Goal: Transaction & Acquisition: Purchase product/service

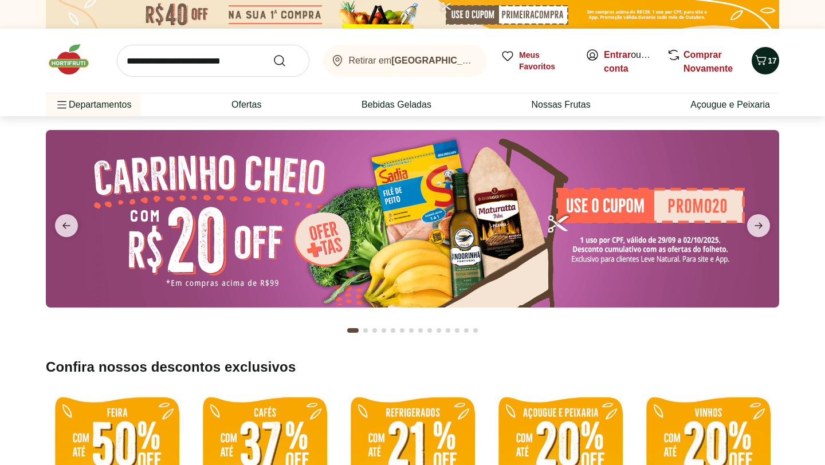
click at [772, 64] on span "17" at bounding box center [772, 60] width 9 height 9
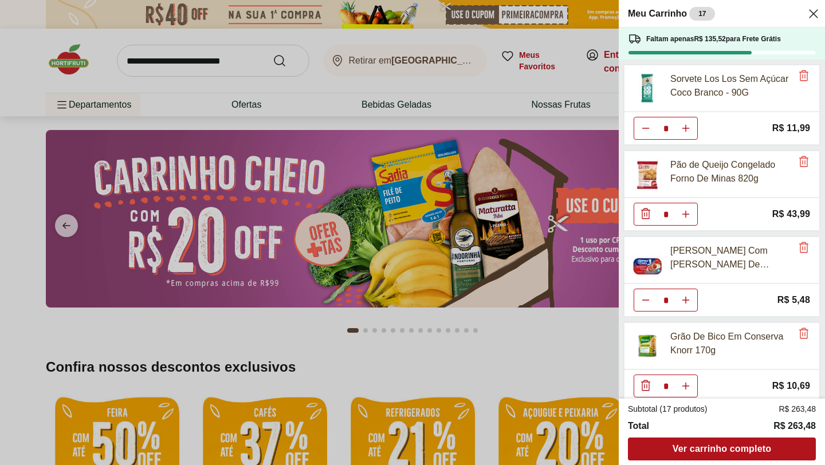
click at [822, 12] on header "Meu Carrinho 17" at bounding box center [722, 13] width 206 height 27
click at [811, 13] on icon "Close" at bounding box center [814, 14] width 14 height 14
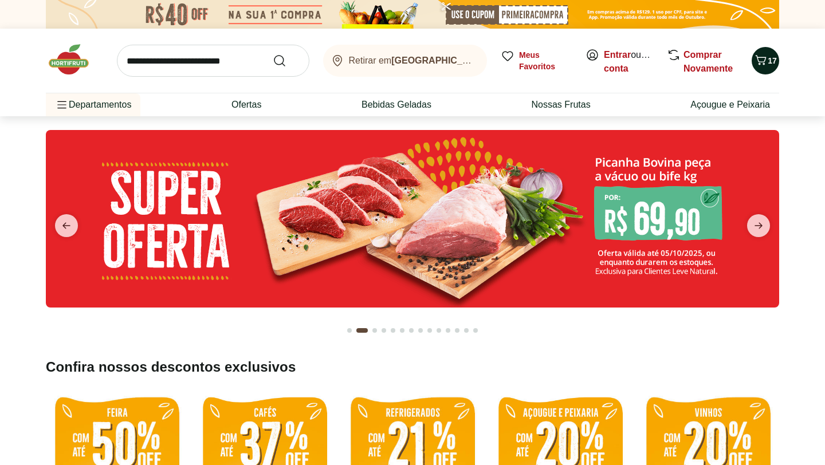
click at [764, 60] on icon "Carrinho" at bounding box center [761, 60] width 11 height 10
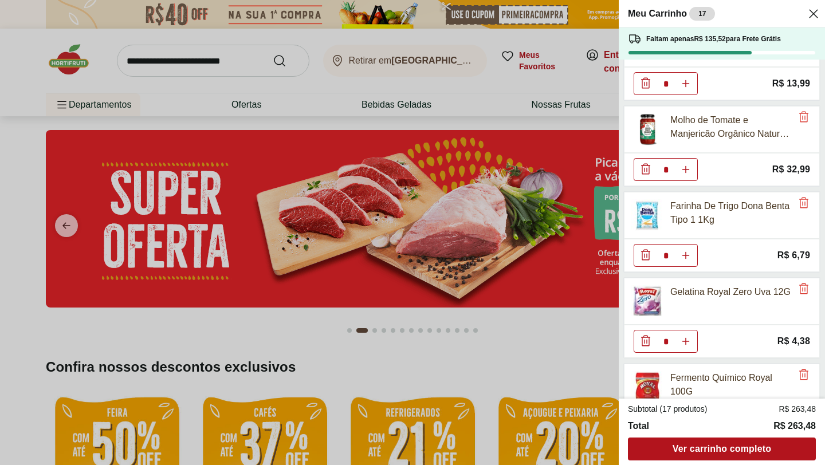
scroll to position [697, 0]
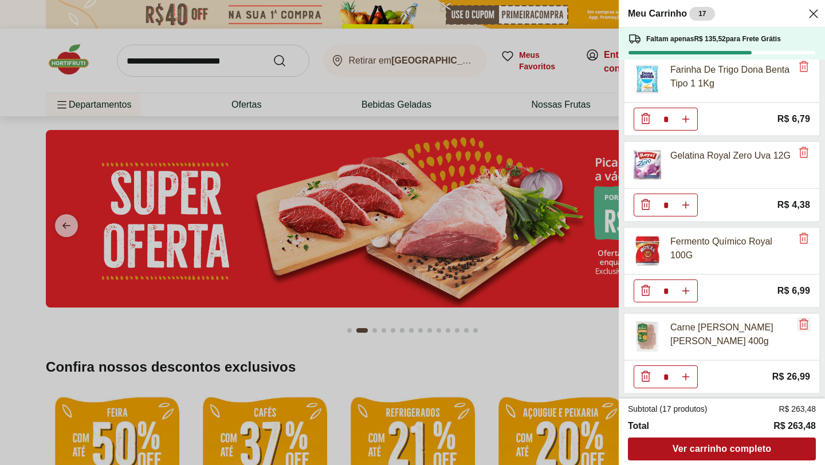
click at [803, 331] on span "Remove" at bounding box center [804, 324] width 14 height 15
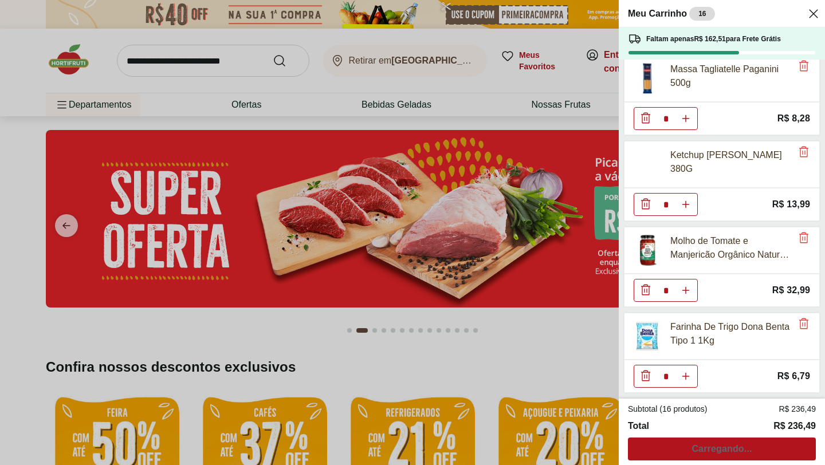
scroll to position [194, 0]
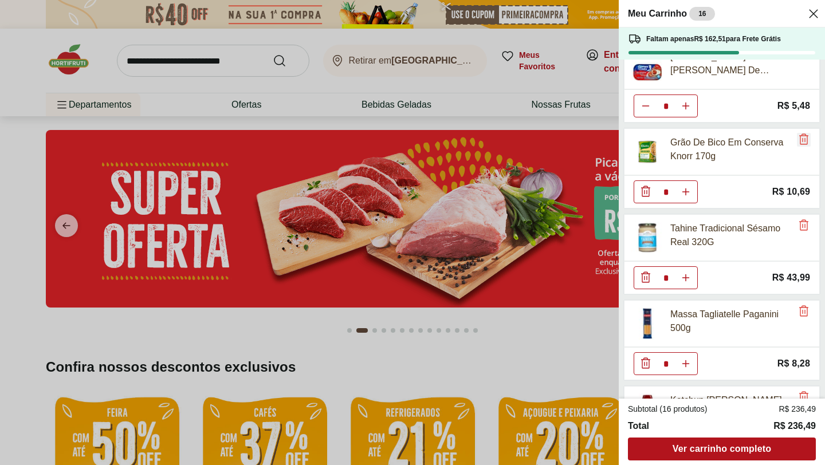
click at [798, 136] on icon "Remove" at bounding box center [804, 139] width 14 height 14
click at [798, 218] on icon "Remove" at bounding box center [804, 225] width 14 height 14
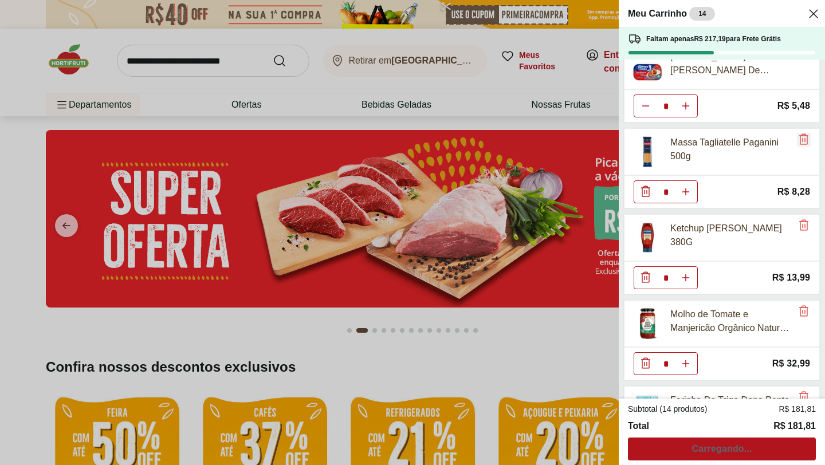
click at [798, 136] on icon "Remove" at bounding box center [804, 139] width 14 height 14
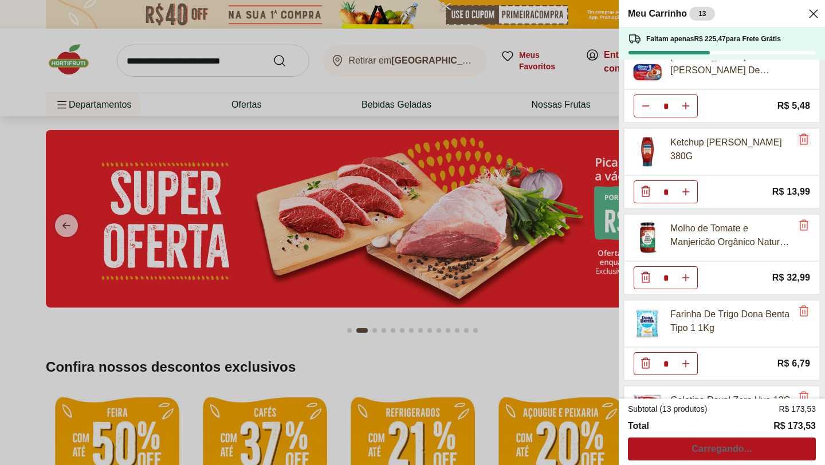
click at [798, 136] on icon "Remove" at bounding box center [804, 139] width 14 height 14
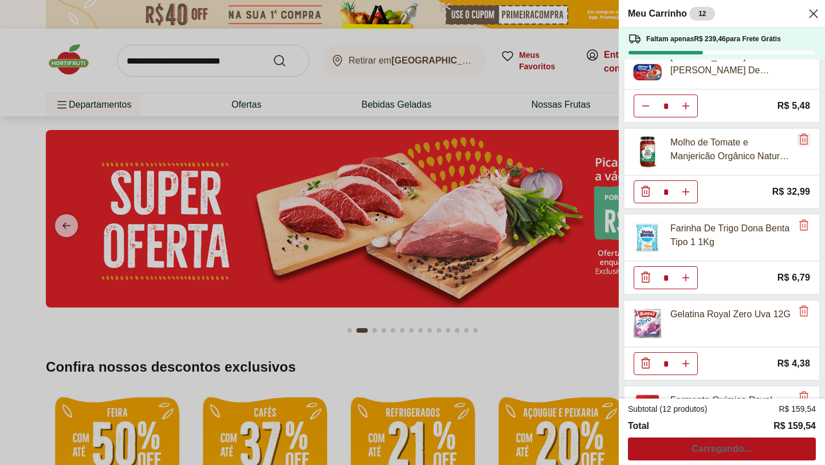
click at [798, 136] on icon "Remove" at bounding box center [804, 139] width 14 height 14
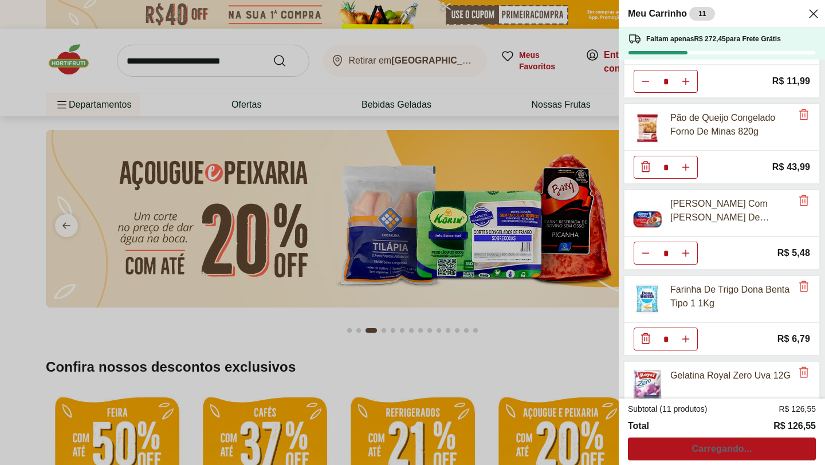
scroll to position [0, 0]
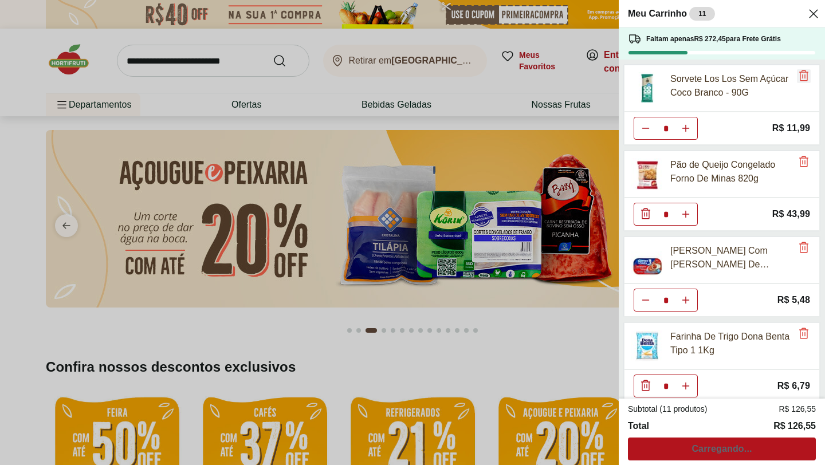
click at [799, 77] on icon "Remove" at bounding box center [804, 76] width 14 height 14
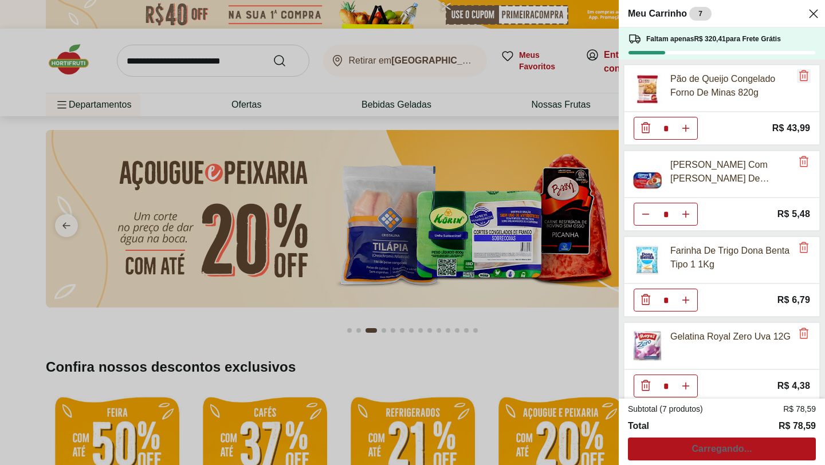
click at [799, 77] on icon "Remove" at bounding box center [804, 76] width 14 height 14
click at [799, 155] on icon "Remove" at bounding box center [804, 162] width 14 height 14
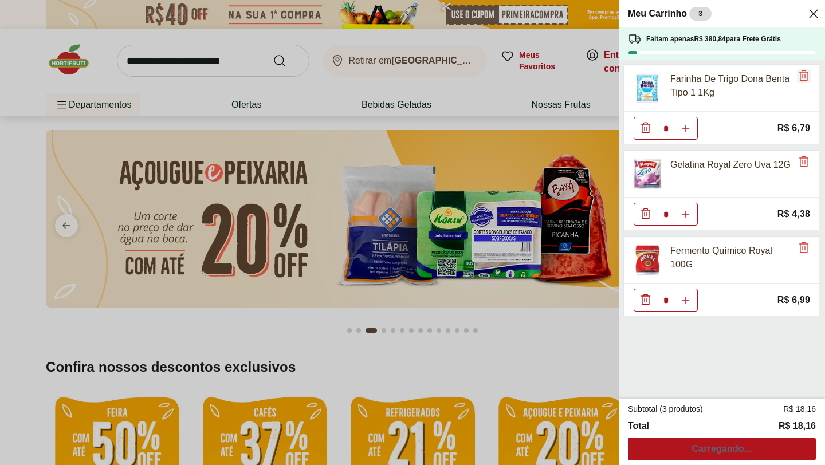
click at [799, 77] on icon "Remove" at bounding box center [804, 76] width 14 height 14
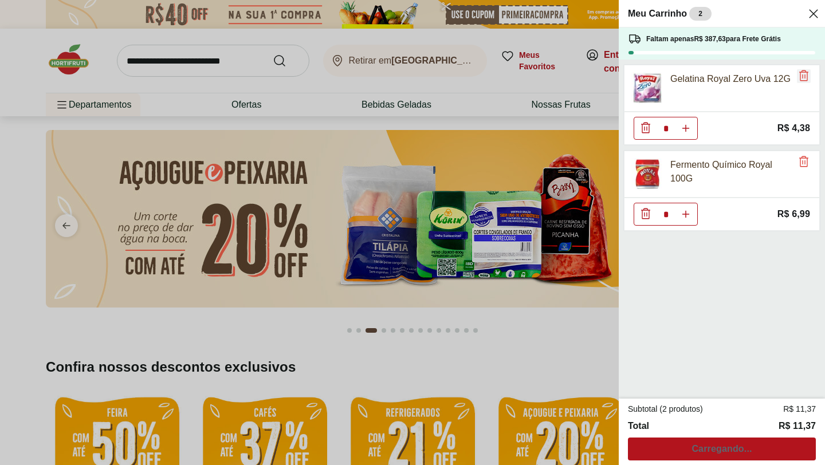
click at [797, 77] on icon "Remove" at bounding box center [804, 76] width 14 height 14
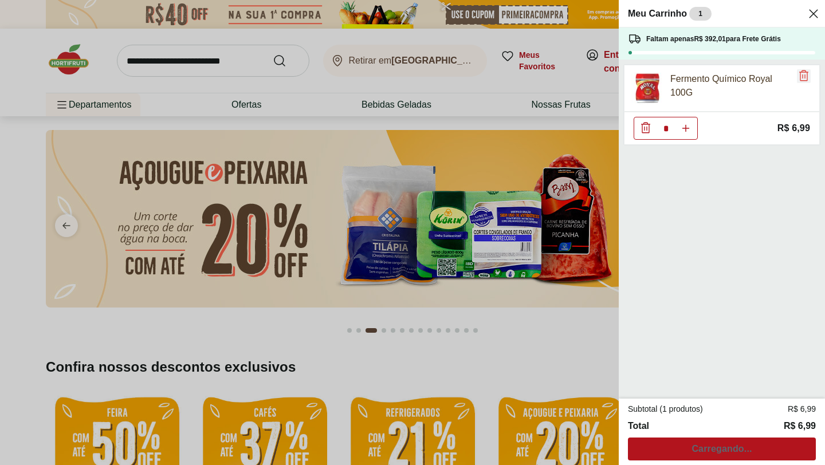
click at [797, 77] on icon "Remove" at bounding box center [804, 76] width 14 height 14
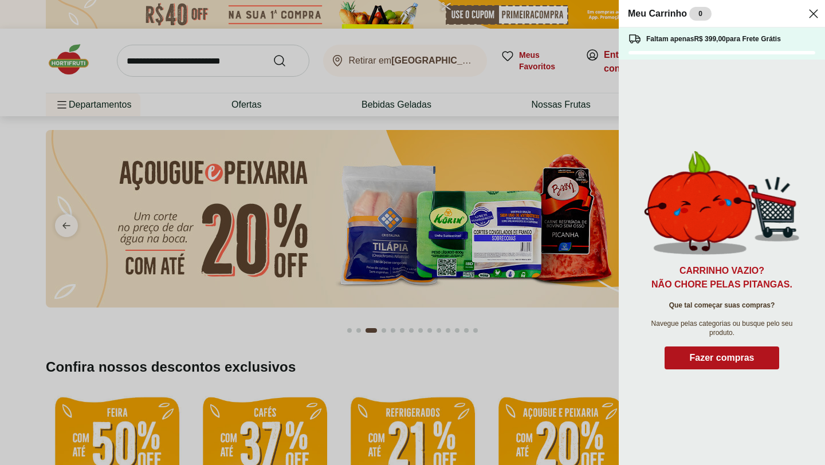
click at [444, 222] on div "Meu Carrinho 0 Faltam apenas R$ 399,00 para Frete Grátis Carrinho vazio? Não ch…" at bounding box center [412, 232] width 825 height 465
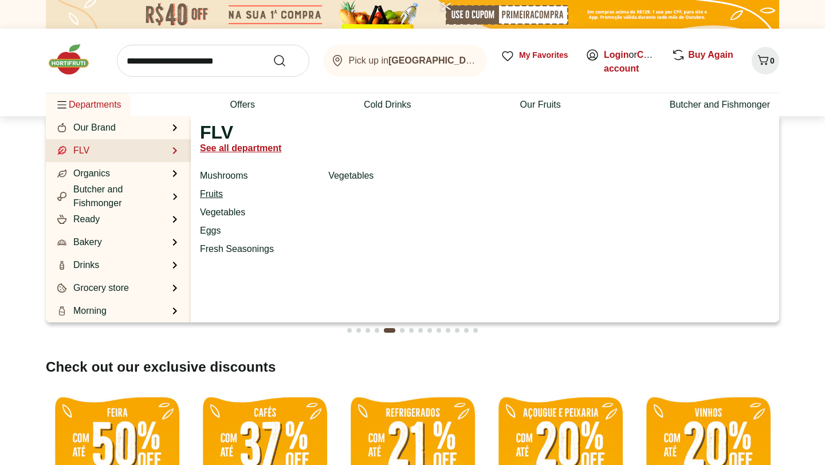
click at [214, 192] on font "Fruits" at bounding box center [211, 194] width 23 height 10
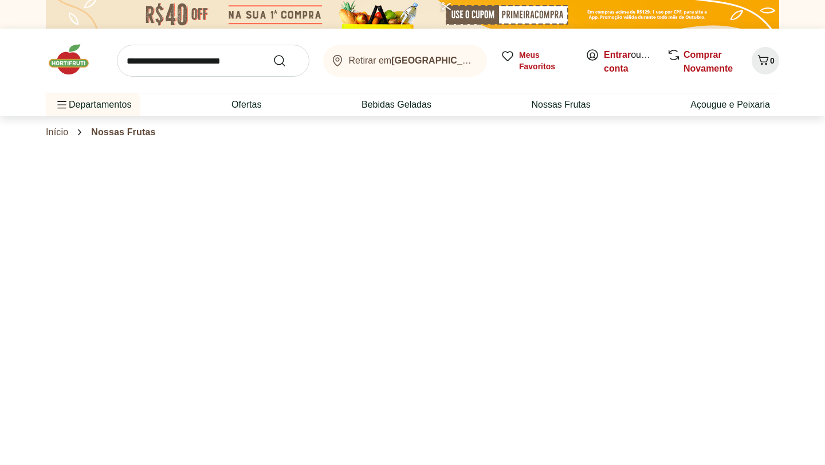
select select "**********"
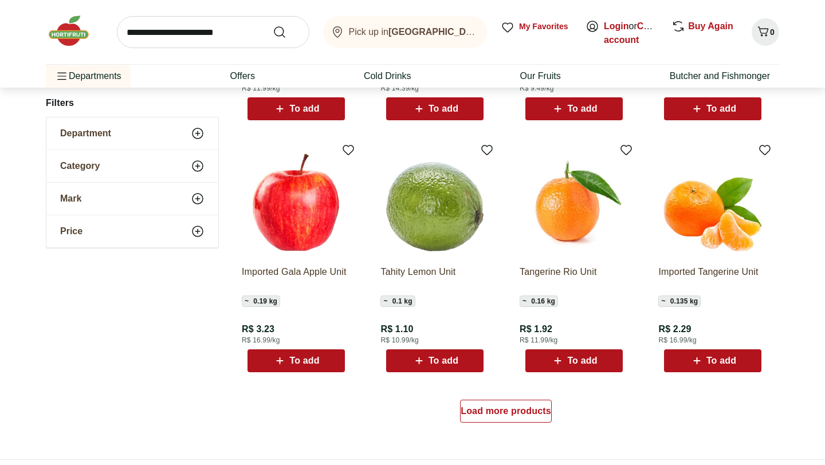
scroll to position [585, 0]
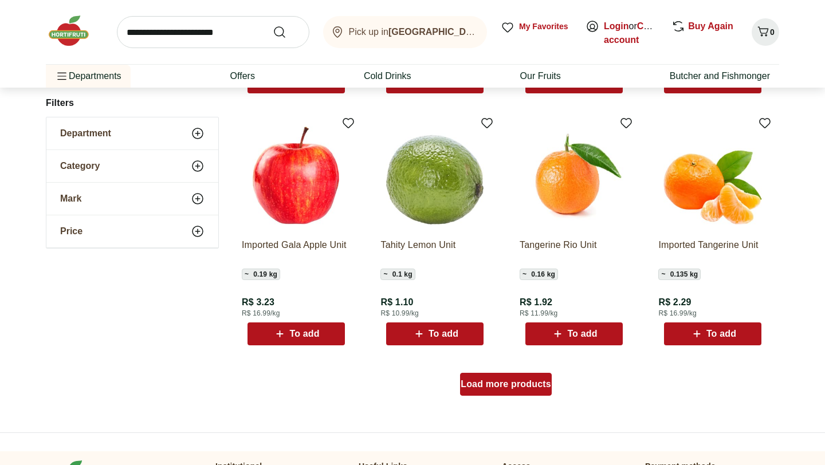
click at [500, 383] on font "Load more products" at bounding box center [506, 384] width 91 height 10
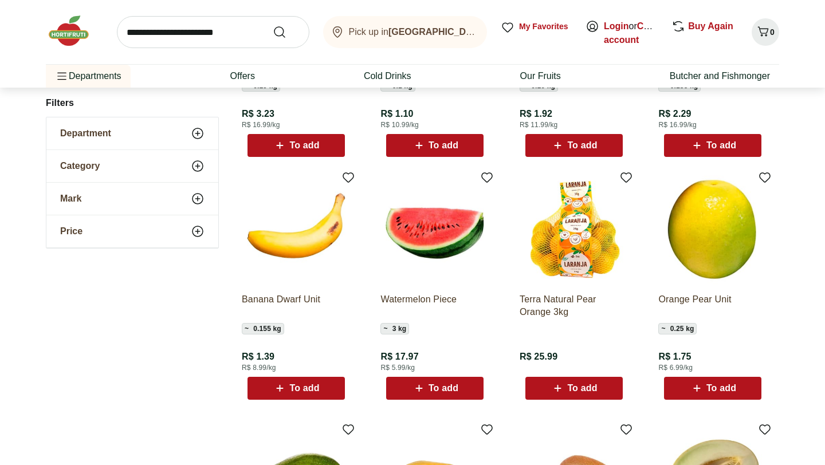
scroll to position [778, 0]
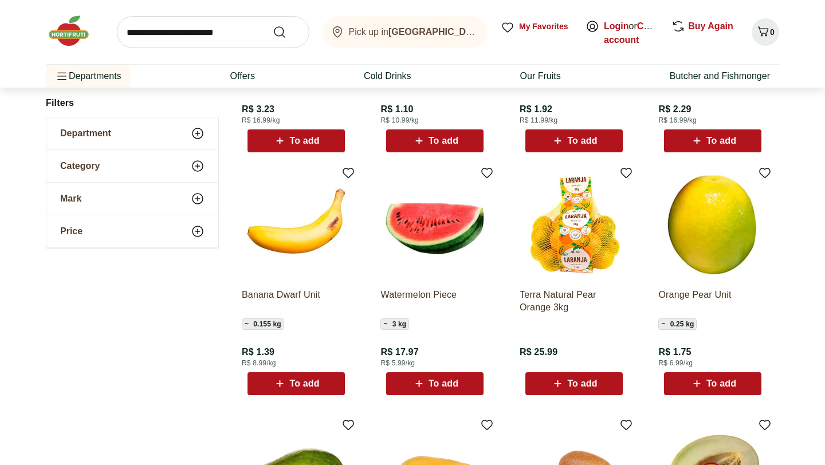
click at [431, 383] on font "To add" at bounding box center [444, 384] width 30 height 10
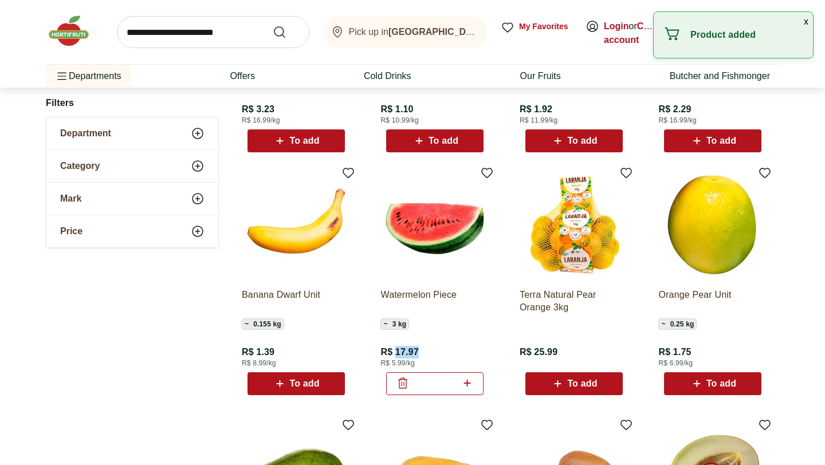
drag, startPoint x: 397, startPoint y: 352, endPoint x: 427, endPoint y: 352, distance: 29.8
click at [427, 352] on div "Watermelon Piece ~ 3 kg R$ 17.97 R$ 5.99/kg *" at bounding box center [434, 338] width 109 height 116
copy font "17.97"
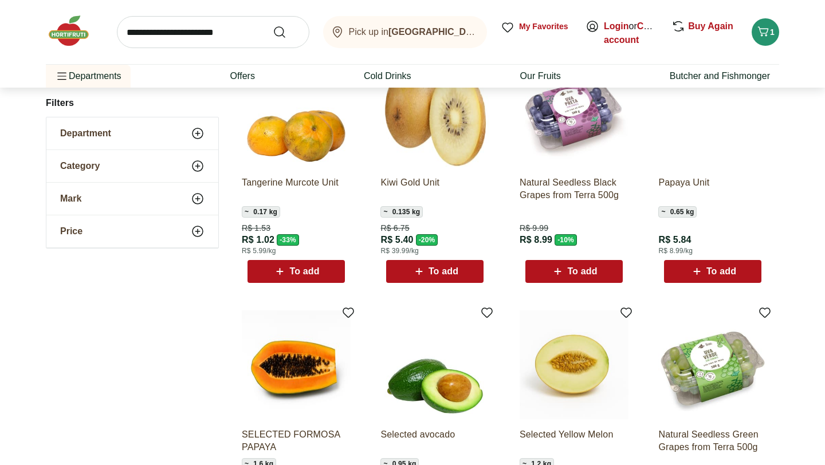
scroll to position [0, 0]
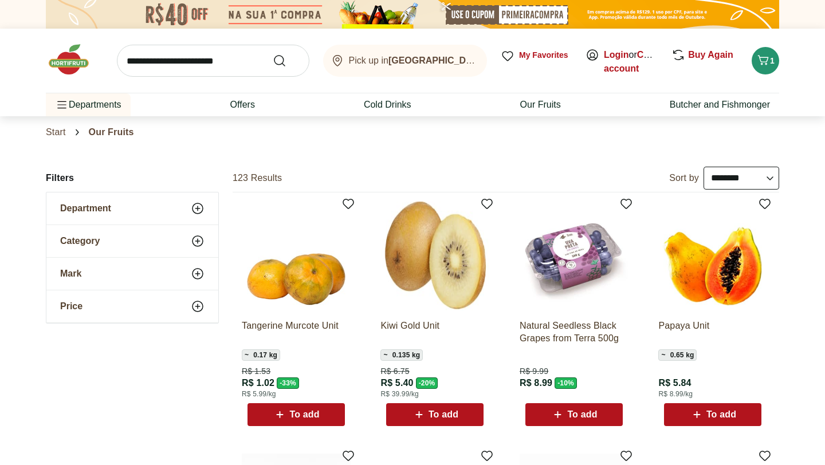
click at [104, 204] on font "Department" at bounding box center [85, 208] width 51 height 10
click at [97, 270] on font "Category" at bounding box center [80, 275] width 40 height 10
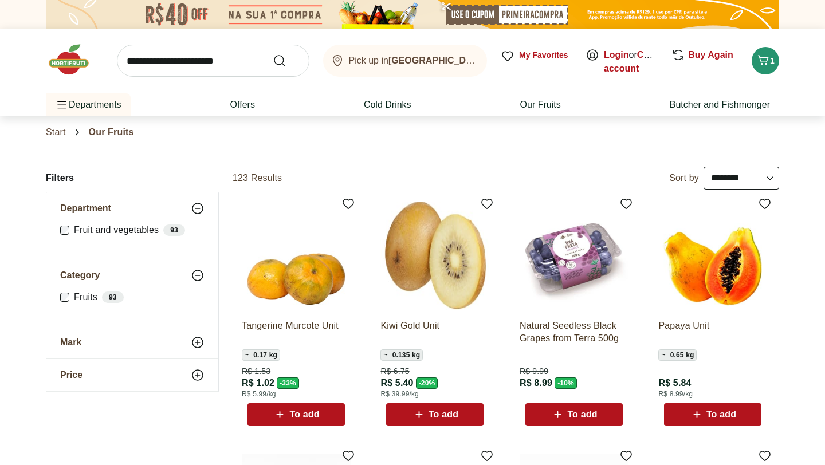
click at [153, 63] on input "search" at bounding box center [213, 61] width 192 height 32
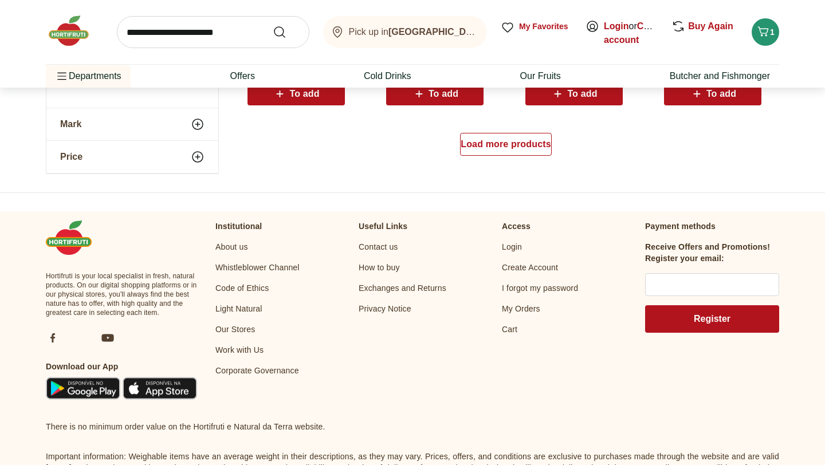
scroll to position [1596, 0]
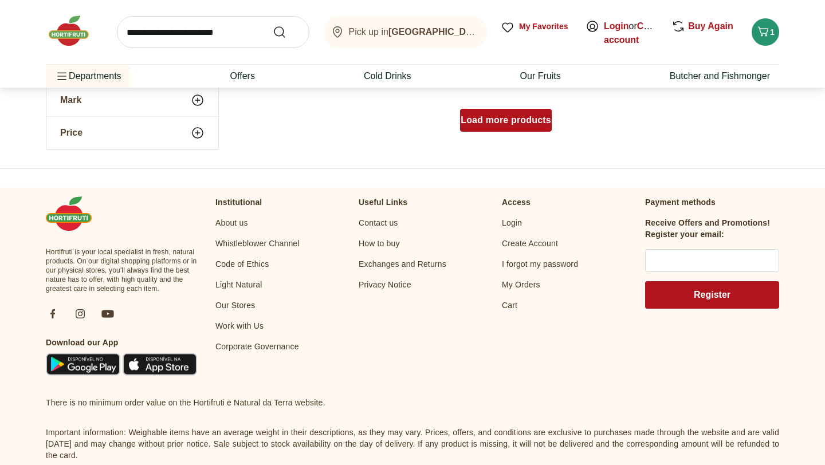
click at [504, 120] on font "Load more products" at bounding box center [506, 120] width 91 height 10
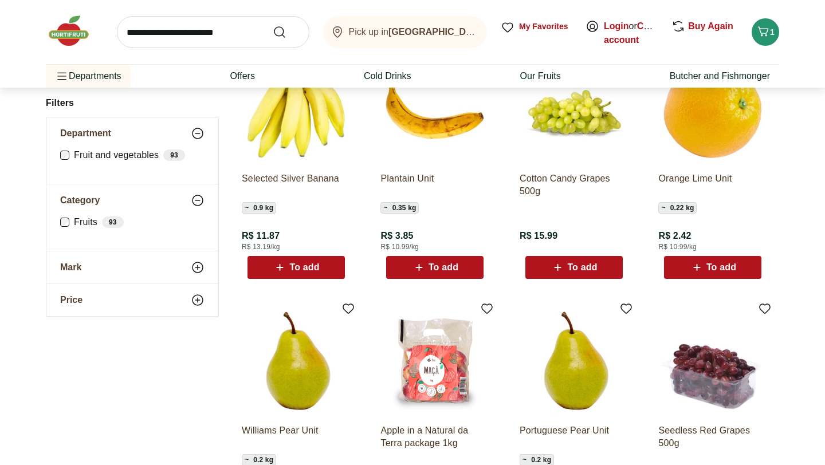
scroll to position [1637, 0]
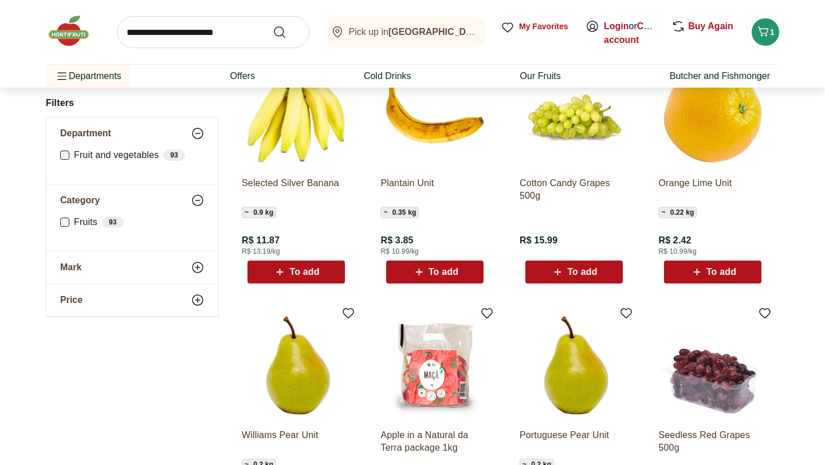
click at [307, 272] on font "To add" at bounding box center [304, 272] width 30 height 10
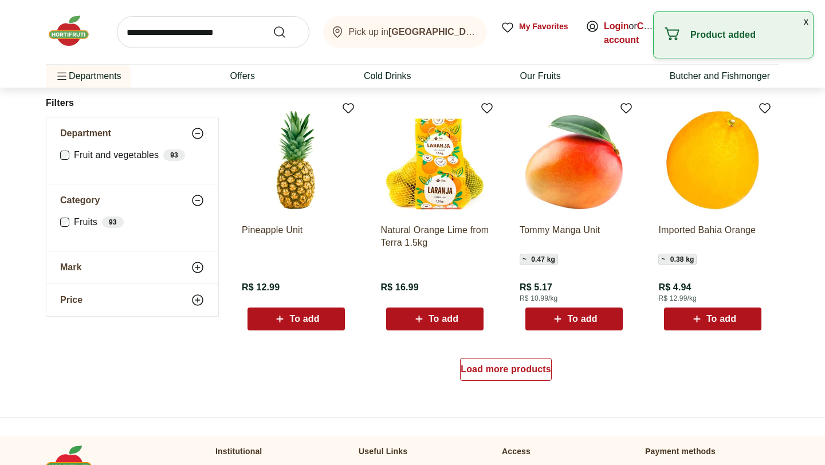
scroll to position [2097, 0]
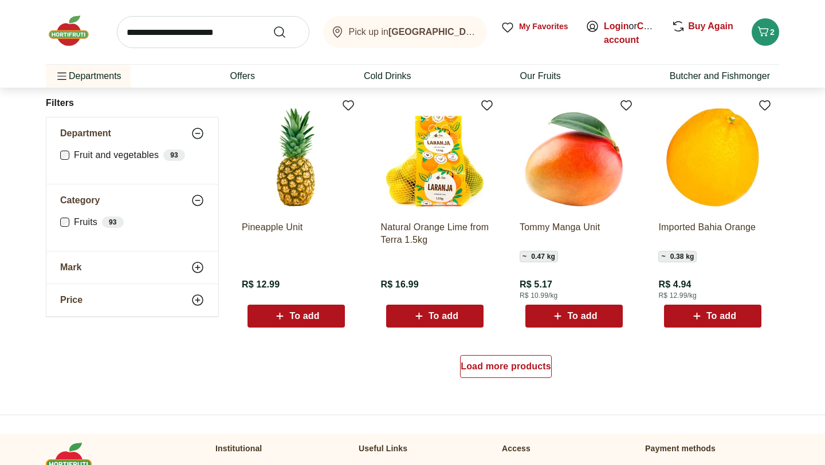
click at [301, 322] on span "To add" at bounding box center [296, 316] width 46 height 14
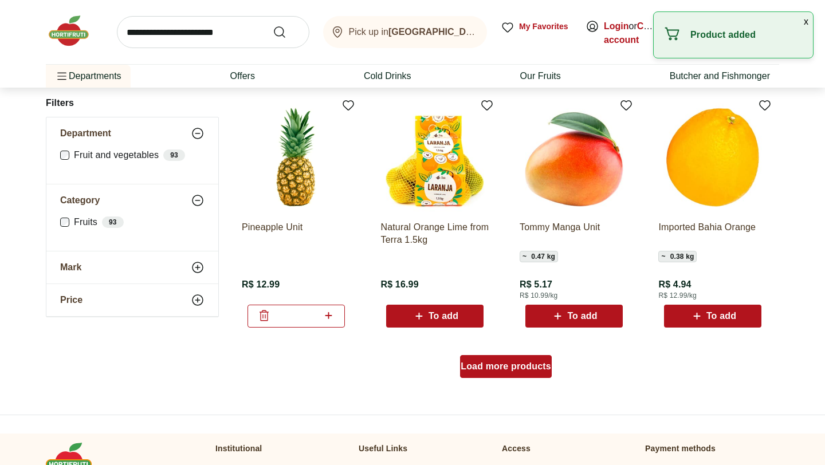
click at [511, 360] on div "Load more products" at bounding box center [506, 366] width 92 height 23
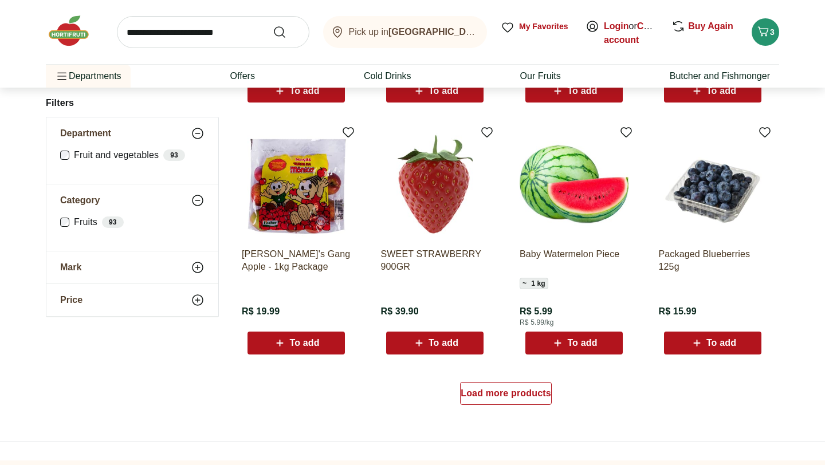
scroll to position [2830, 0]
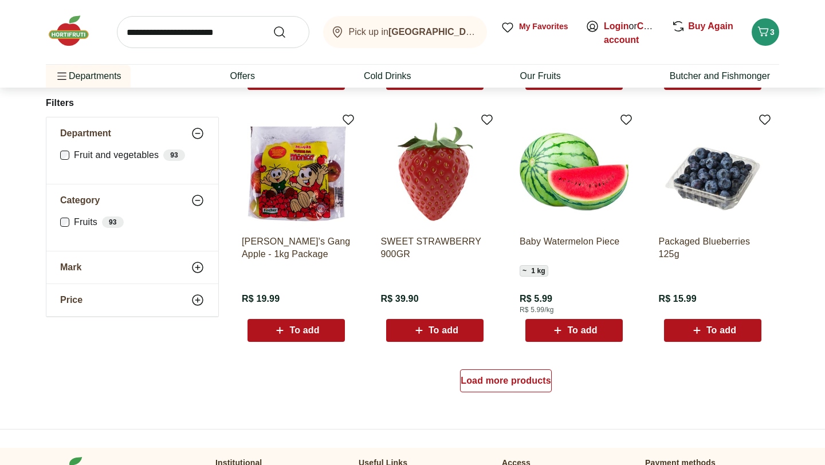
click at [293, 336] on span "To add" at bounding box center [296, 331] width 46 height 14
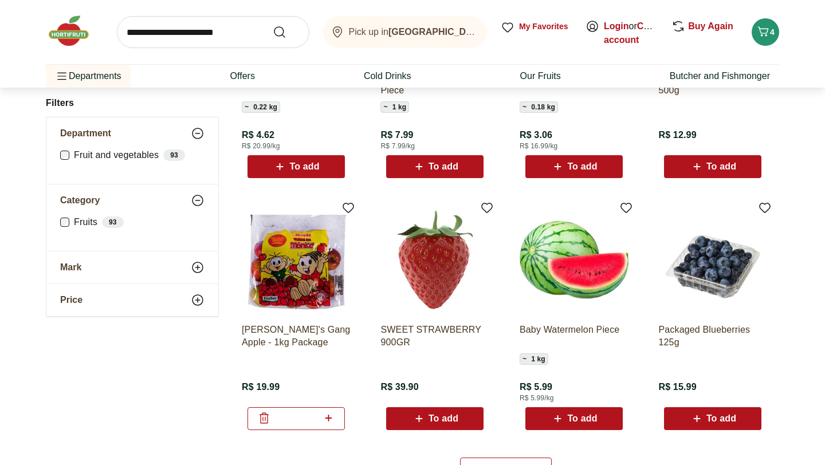
scroll to position [2746, 0]
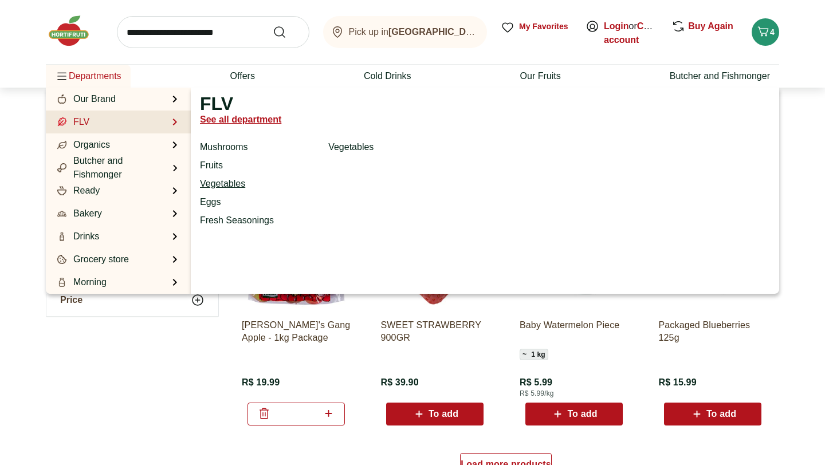
click at [230, 186] on font "Vegetables" at bounding box center [222, 184] width 45 height 10
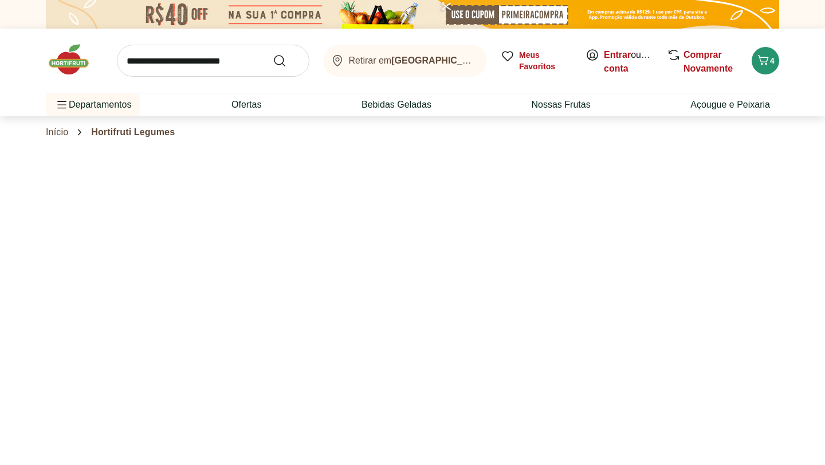
select select "**********"
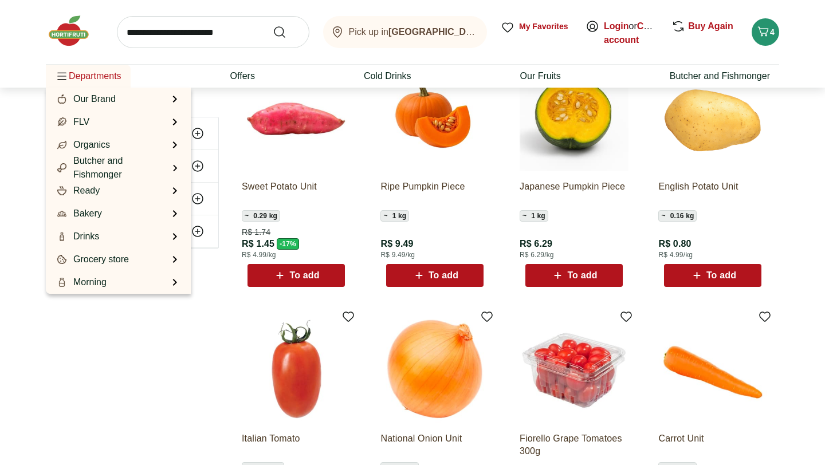
scroll to position [83, 0]
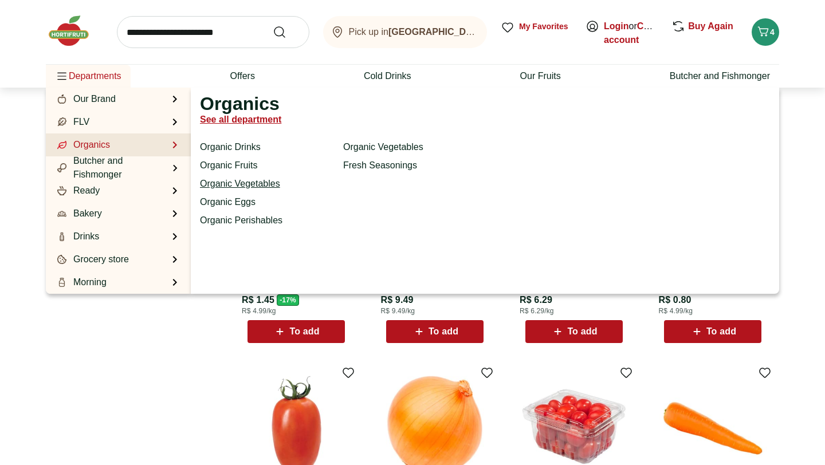
click at [247, 185] on font "Organic Vegetables" at bounding box center [240, 184] width 80 height 10
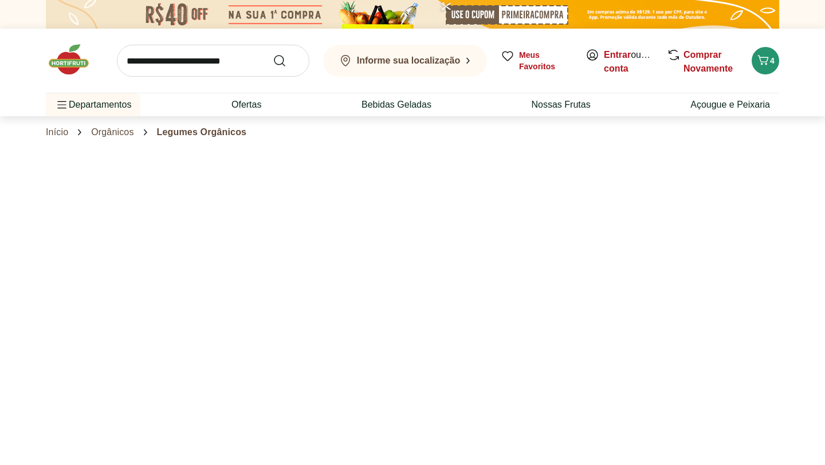
select select "**********"
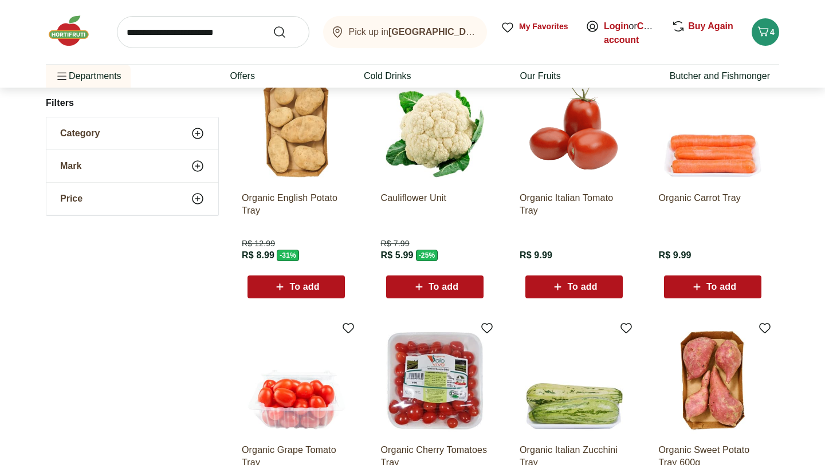
scroll to position [161, 0]
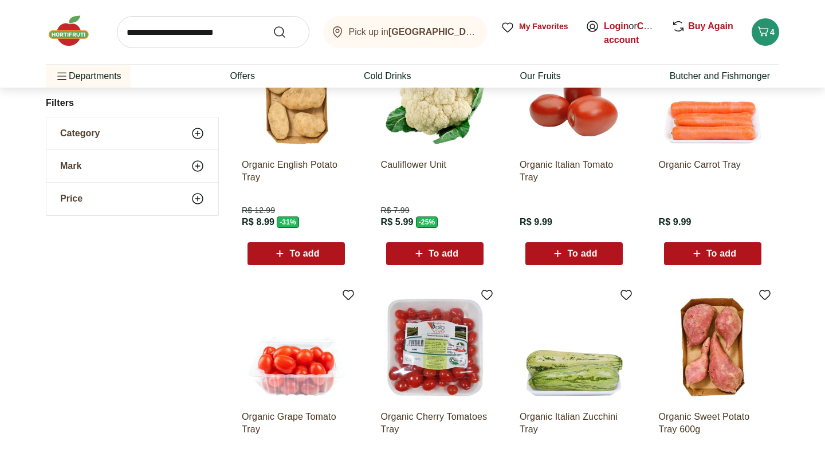
click at [703, 125] on img at bounding box center [712, 95] width 109 height 109
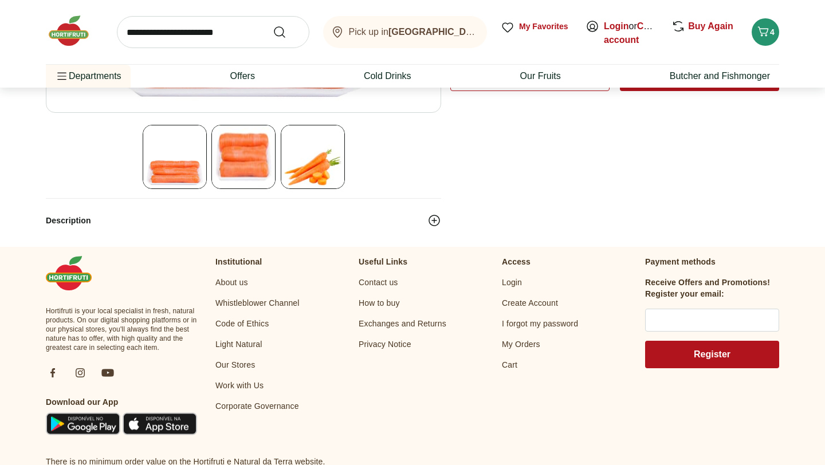
scroll to position [332, 0]
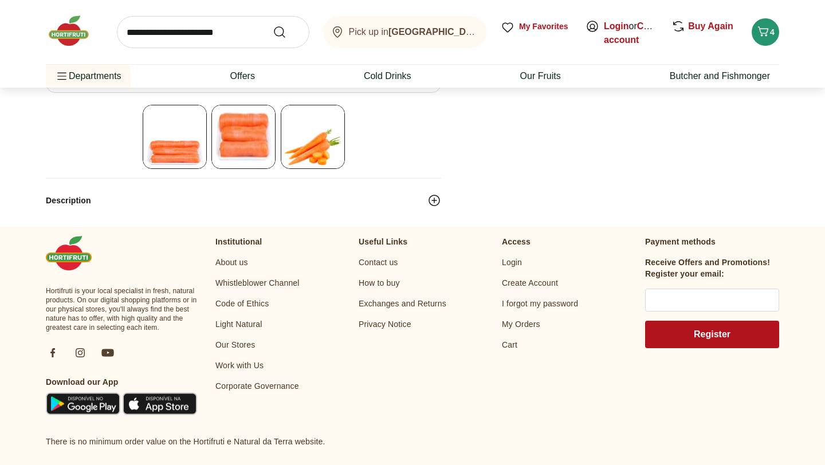
scroll to position [161, 0]
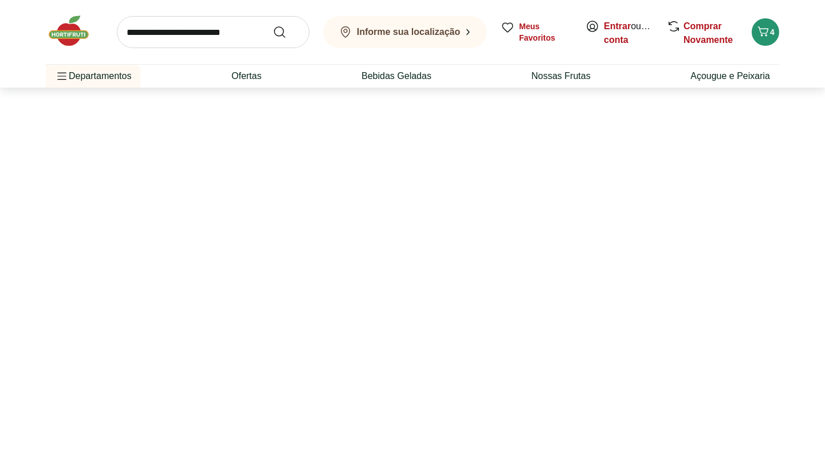
select select "**********"
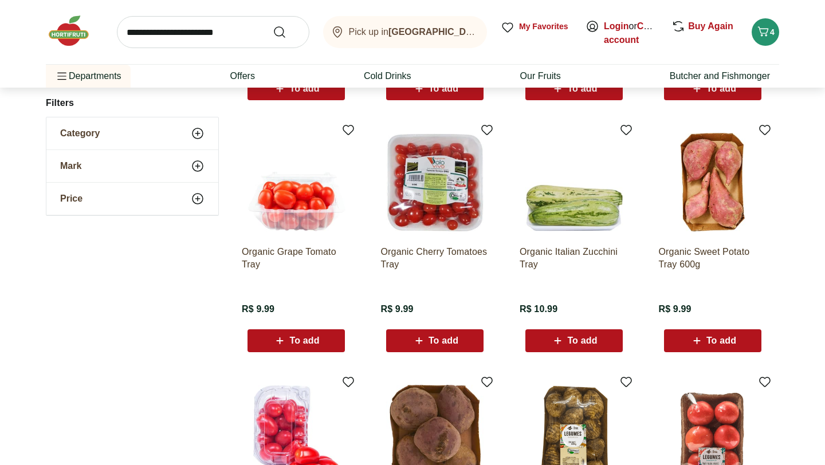
scroll to position [328, 0]
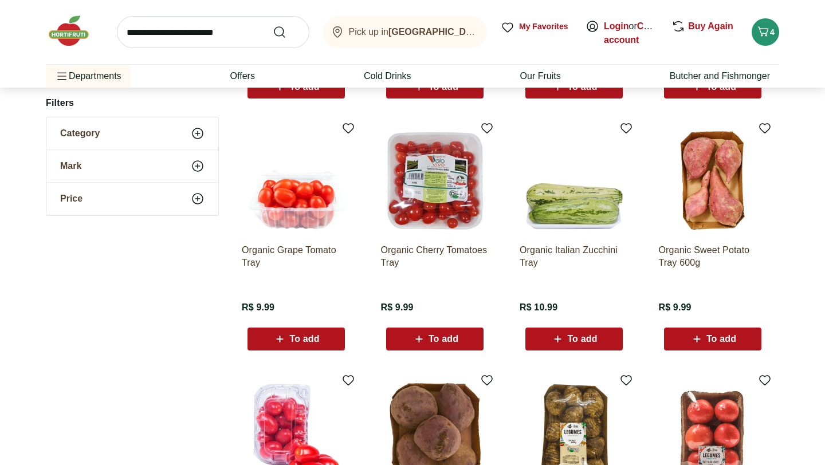
click at [300, 339] on font "To add" at bounding box center [304, 339] width 30 height 10
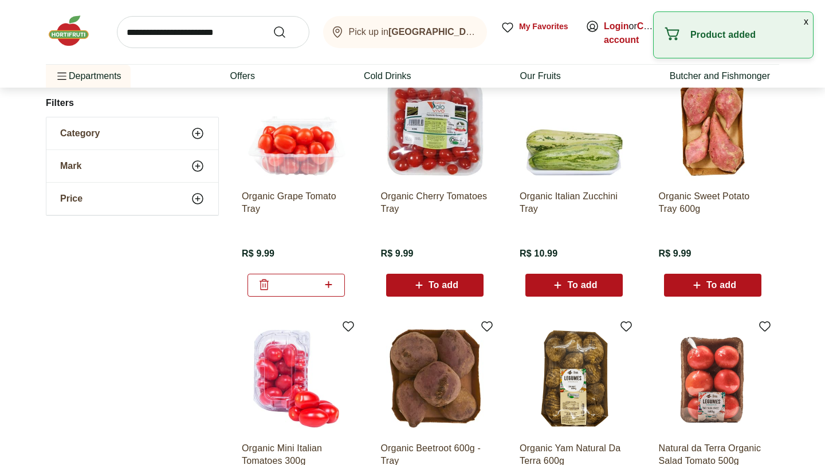
scroll to position [406, 0]
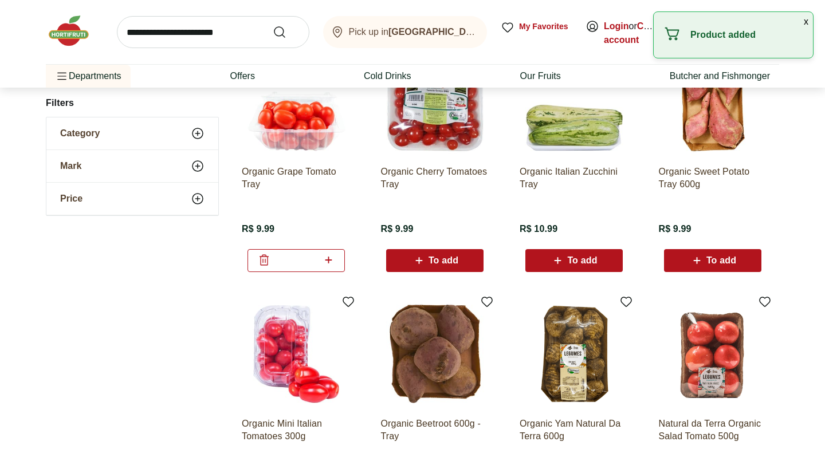
click at [713, 254] on span "To add" at bounding box center [713, 261] width 46 height 14
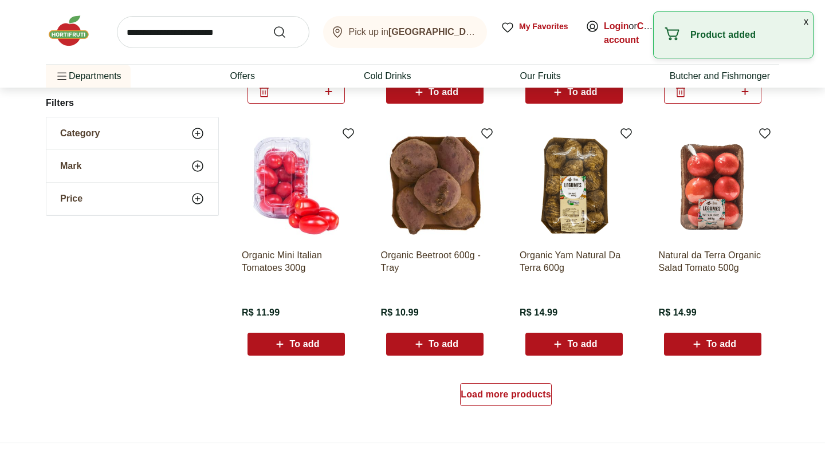
scroll to position [638, 0]
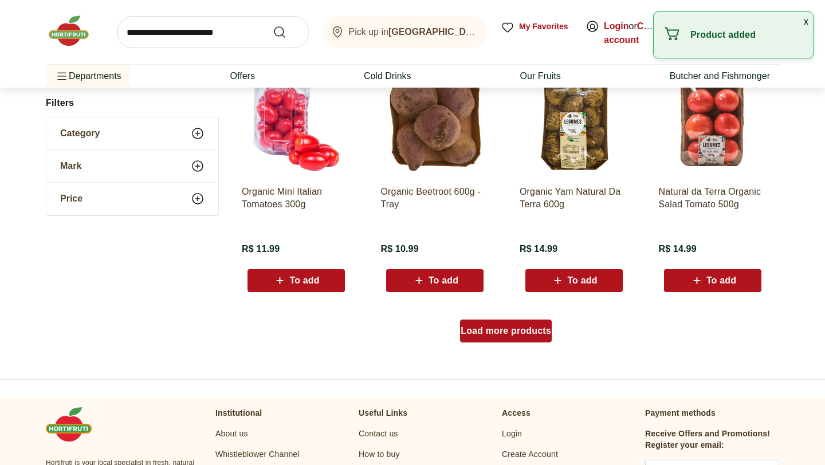
click at [510, 331] on font "Load more products" at bounding box center [506, 331] width 91 height 10
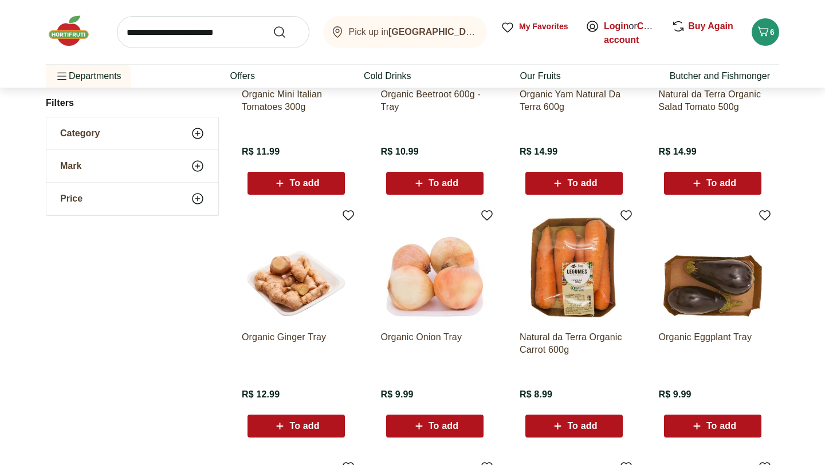
scroll to position [749, 0]
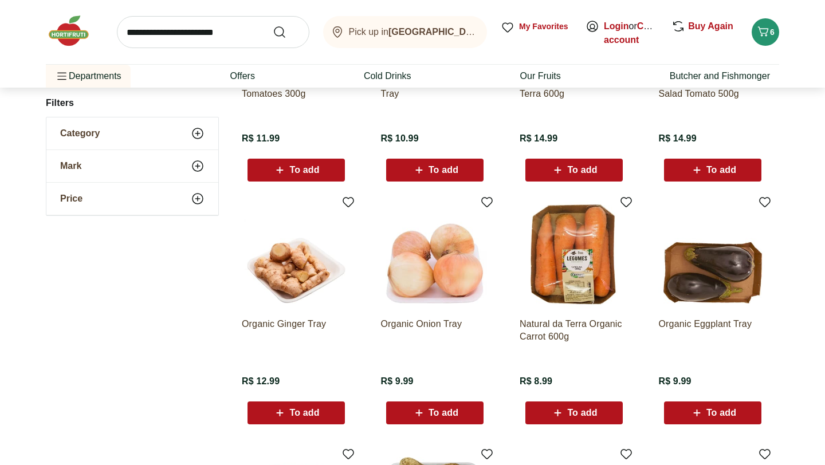
click at [546, 419] on div "To add" at bounding box center [574, 413] width 79 height 21
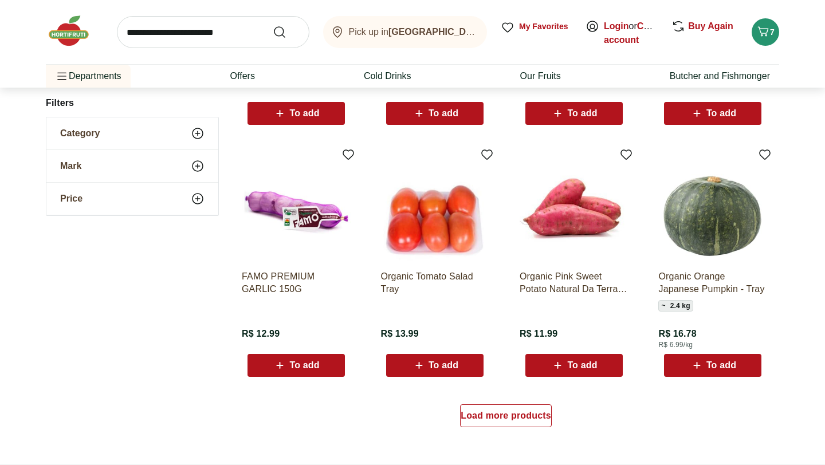
scroll to position [1302, 0]
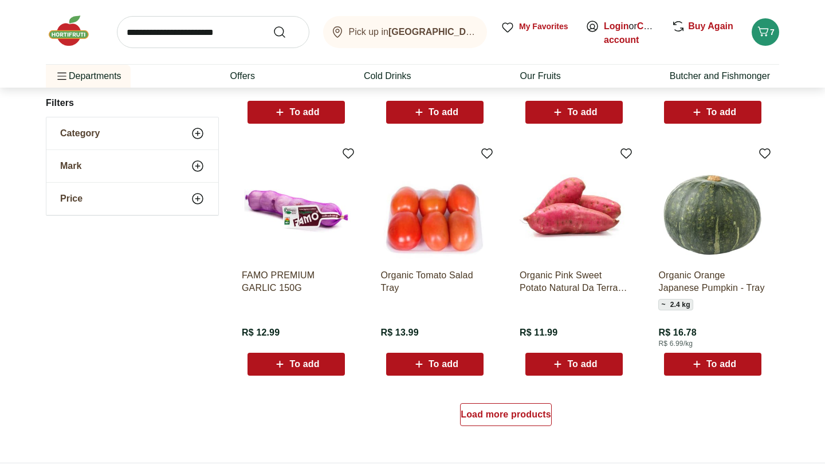
click at [544, 363] on div "To add" at bounding box center [574, 364] width 79 height 21
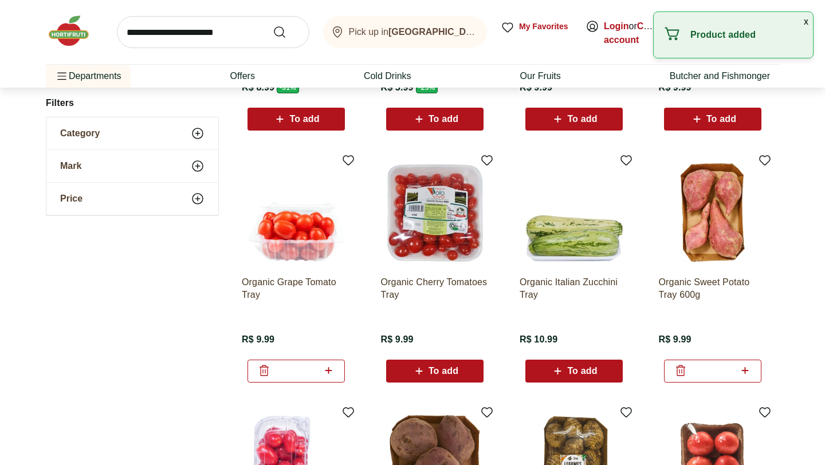
scroll to position [315, 0]
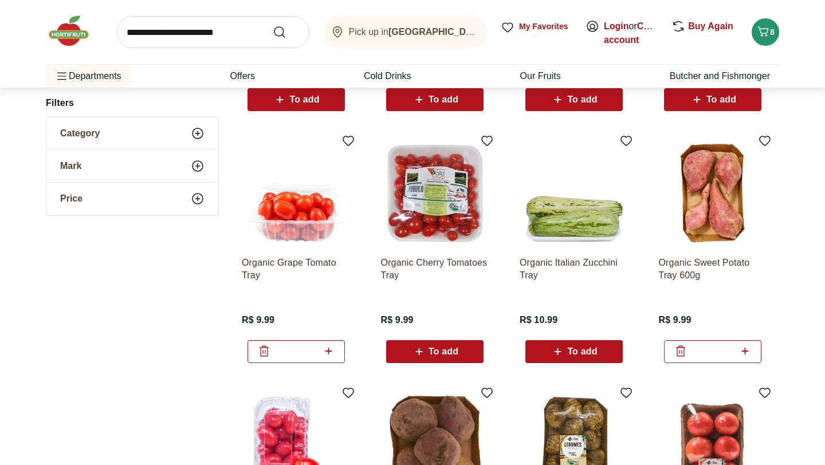
click at [678, 353] on icon at bounding box center [681, 351] width 14 height 14
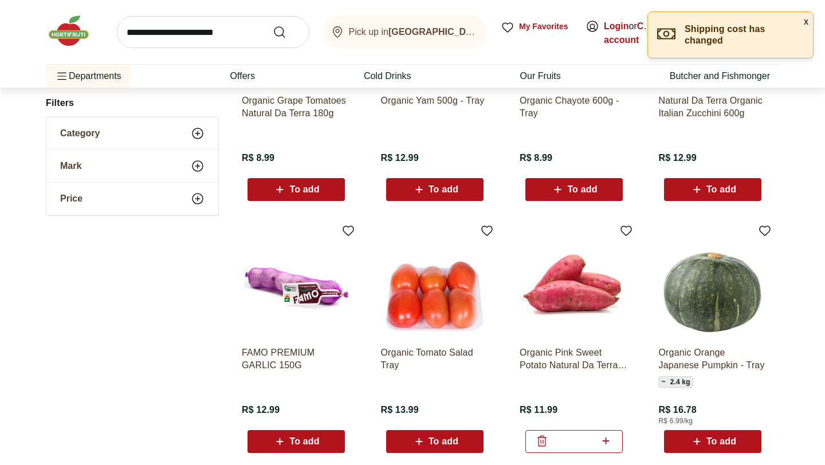
scroll to position [1227, 0]
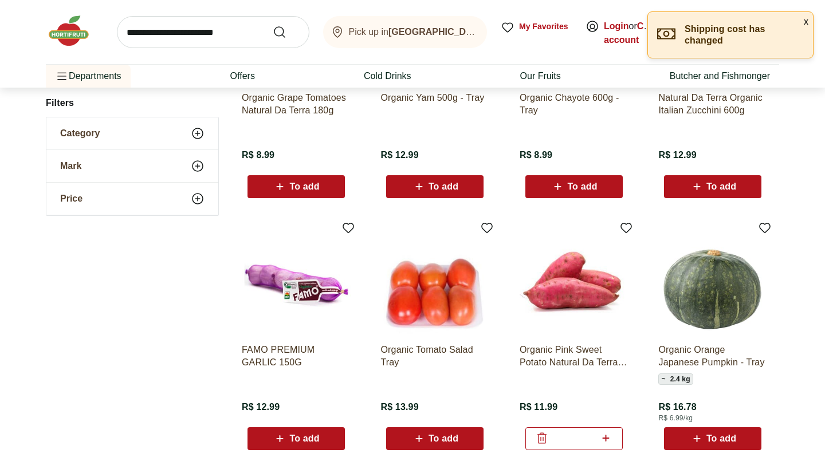
click at [579, 305] on img at bounding box center [574, 280] width 109 height 109
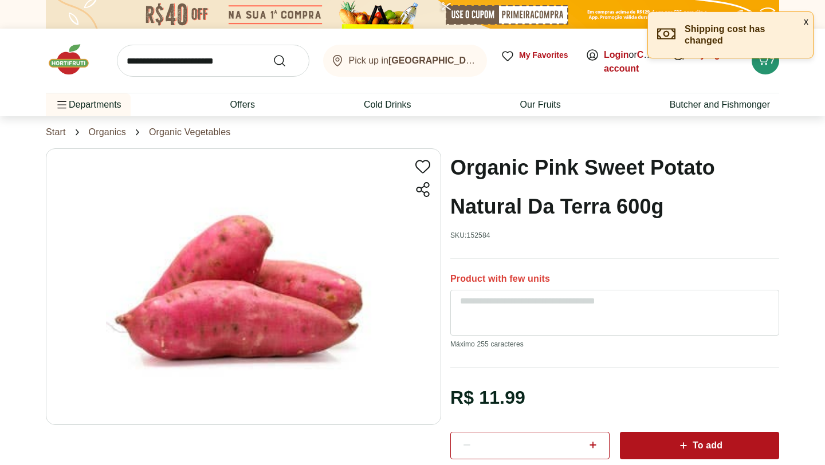
scroll to position [1227, 0]
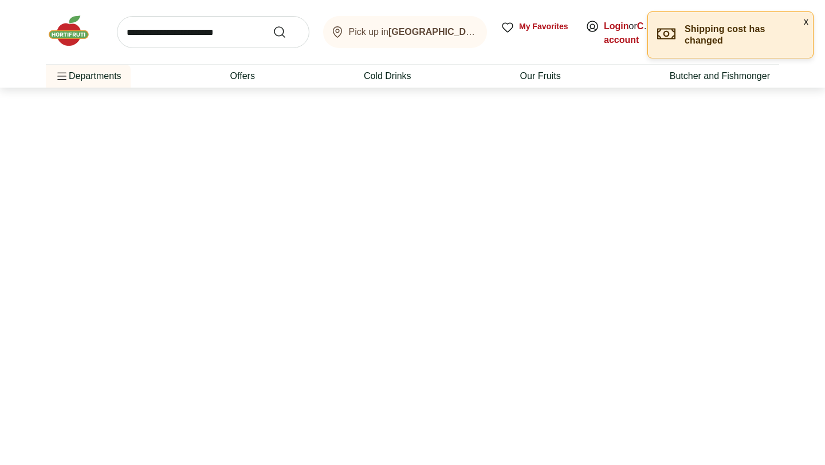
select select "**********"
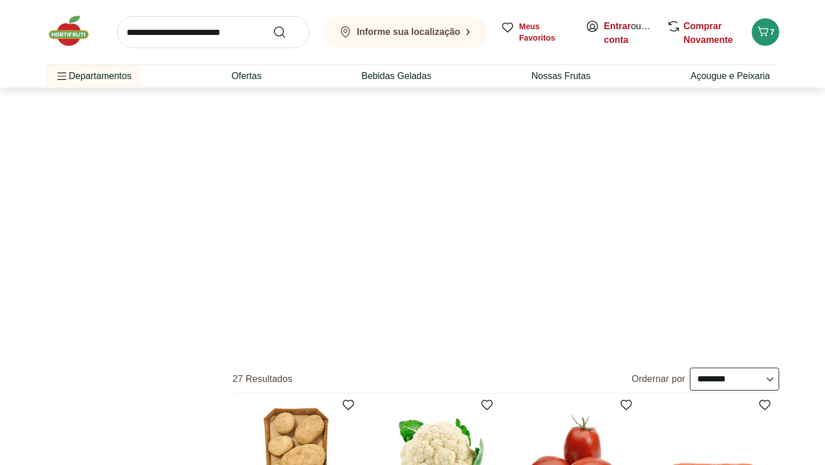
type input "*"
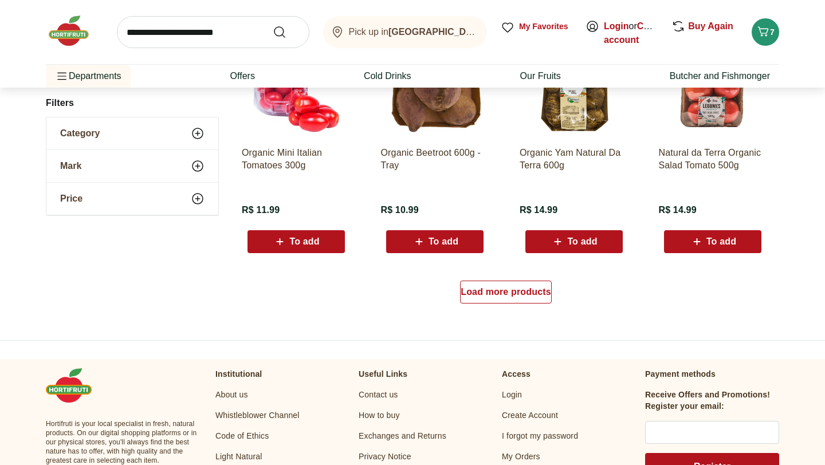
scroll to position [1544, 0]
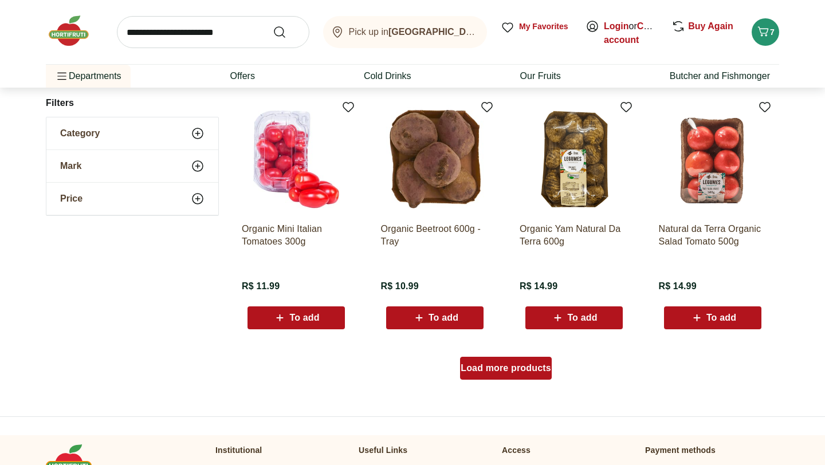
click at [505, 380] on link "Load more products" at bounding box center [506, 370] width 92 height 27
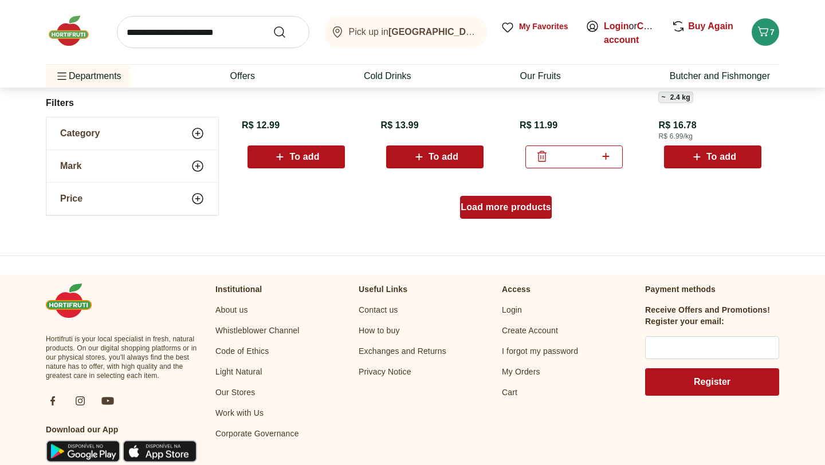
scroll to position [2454, 0]
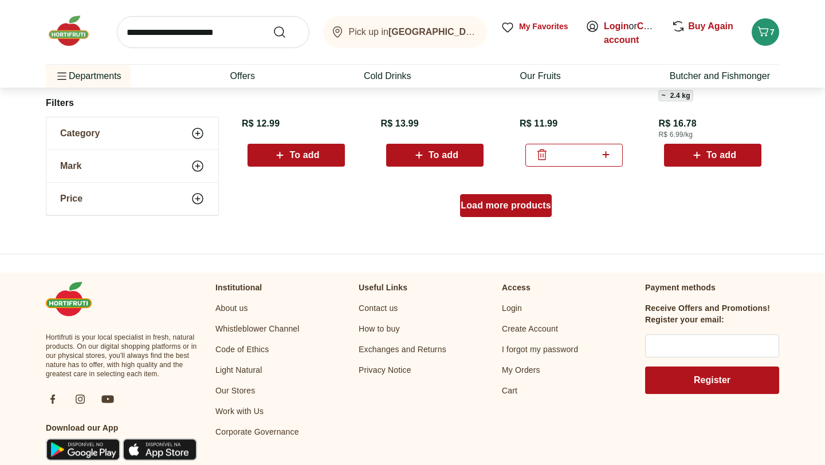
click at [508, 215] on div "Load more products" at bounding box center [506, 205] width 92 height 23
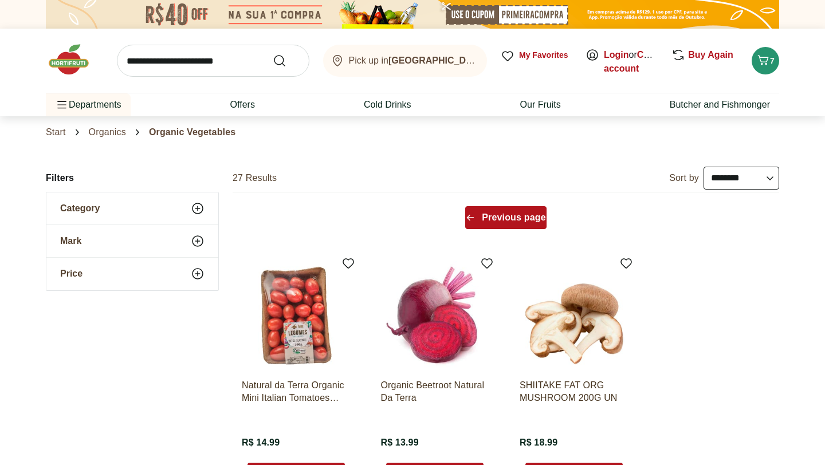
click at [481, 223] on div "Previous page" at bounding box center [505, 217] width 81 height 23
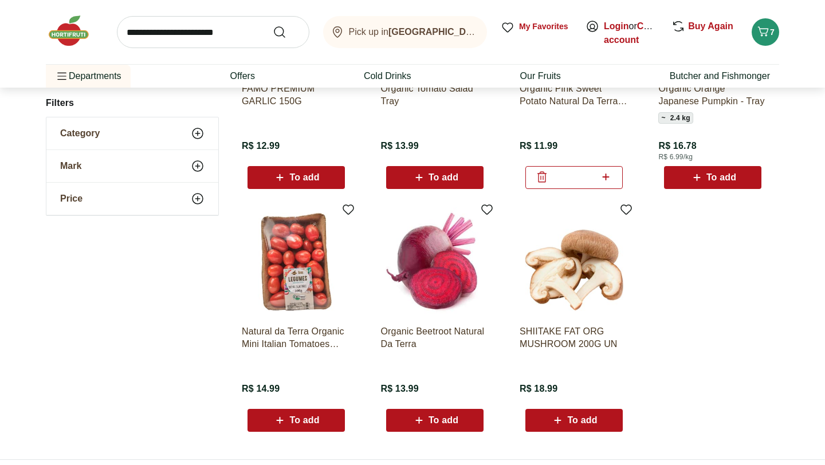
scroll to position [788, 0]
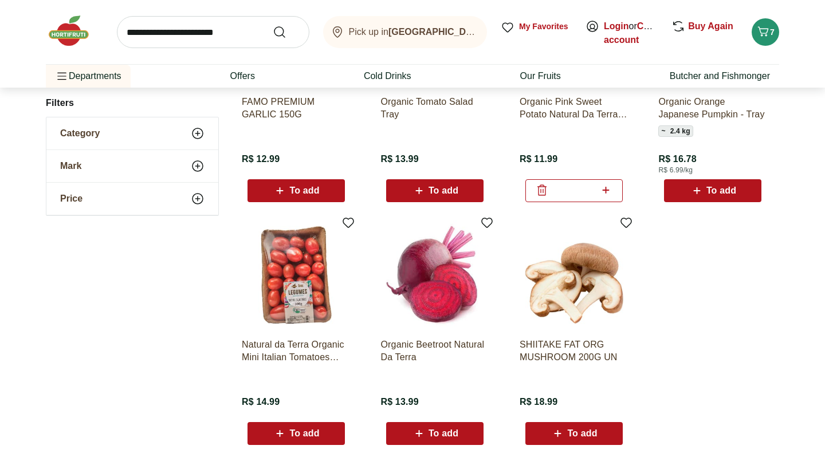
click at [299, 187] on font "To add" at bounding box center [304, 191] width 30 height 10
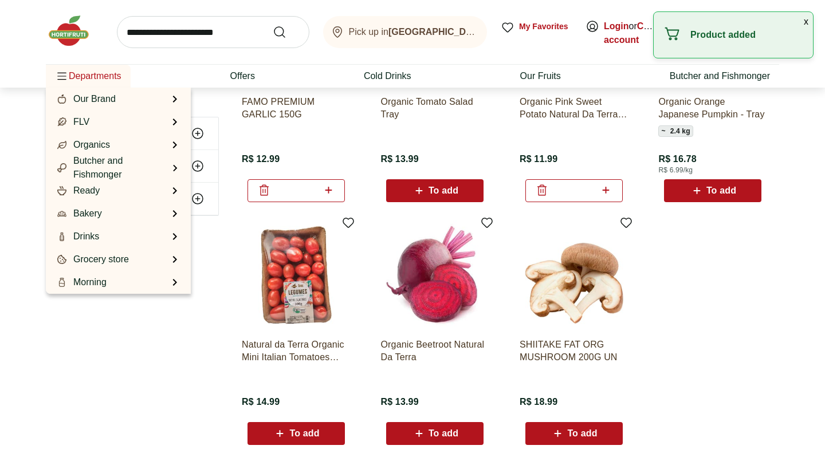
click at [89, 81] on font "Departments" at bounding box center [95, 76] width 53 height 14
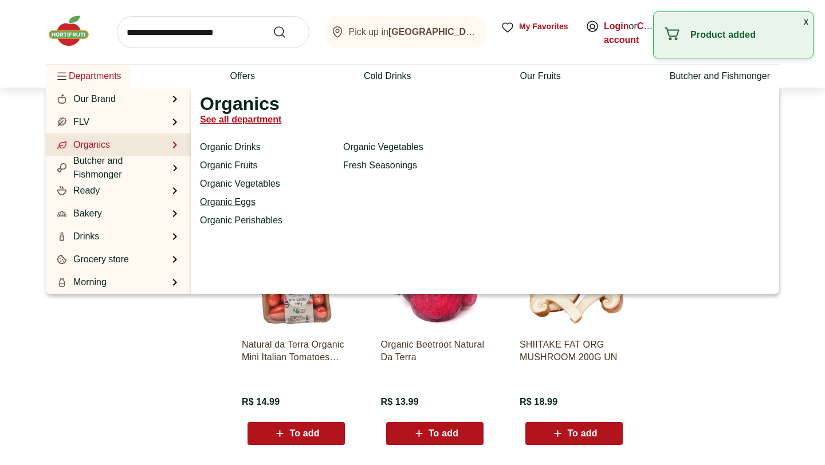
click at [234, 202] on font "Organic Eggs" at bounding box center [228, 202] width 56 height 10
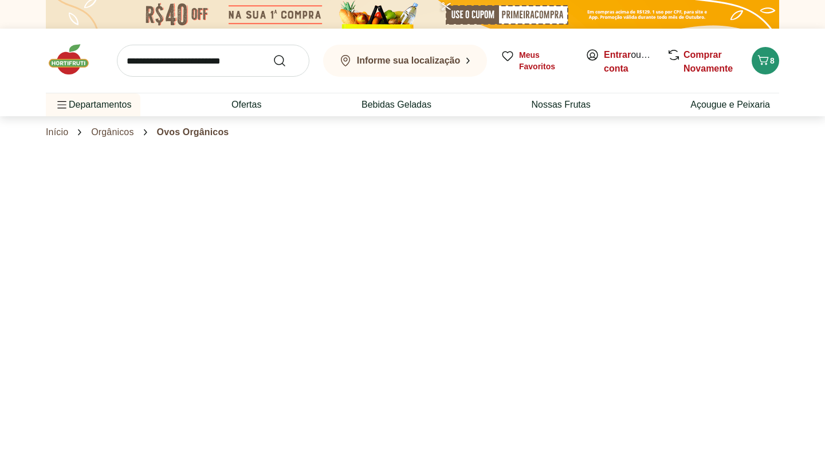
select select "**********"
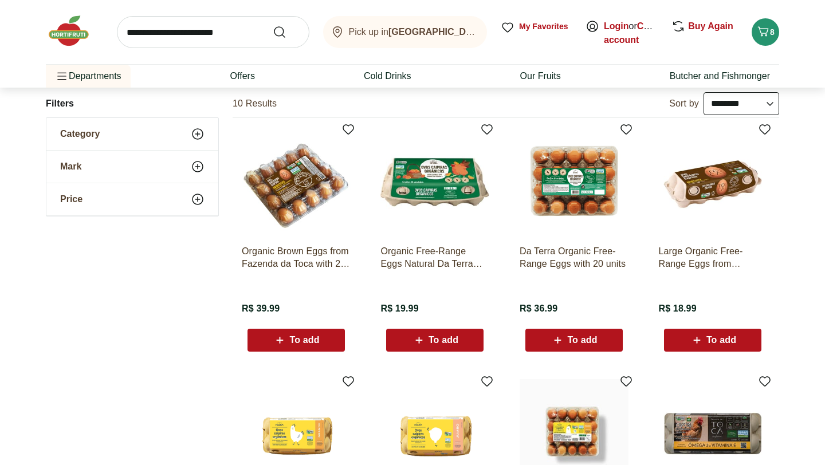
scroll to position [93, 0]
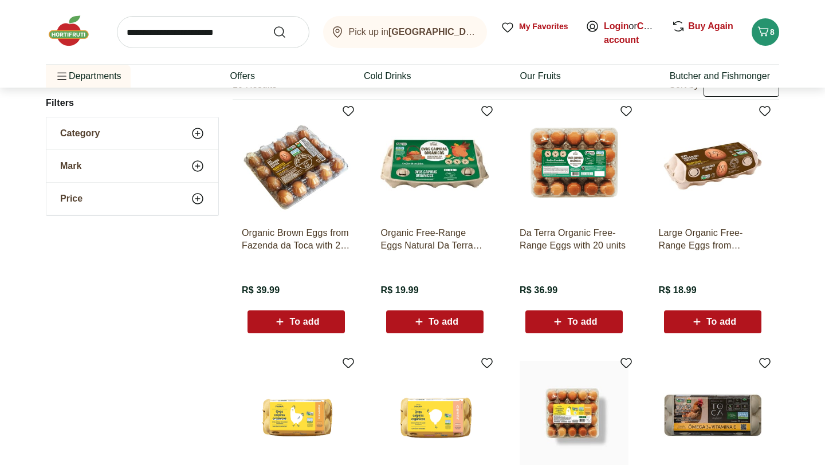
click at [277, 323] on icon at bounding box center [280, 322] width 14 height 14
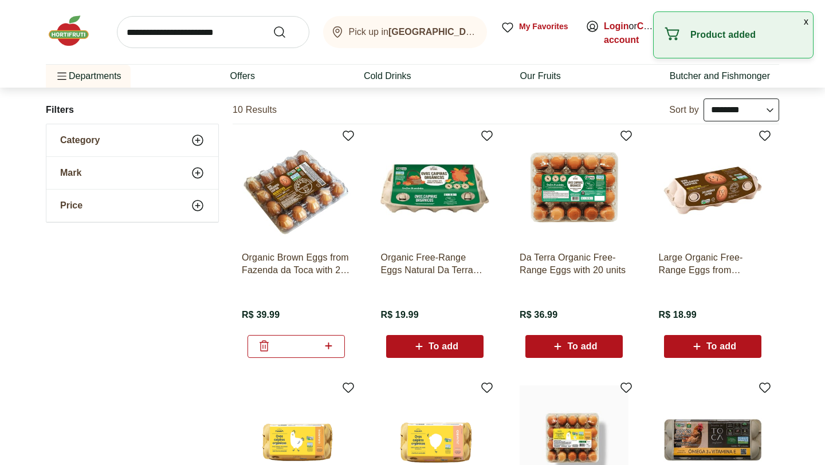
scroll to position [48, 0]
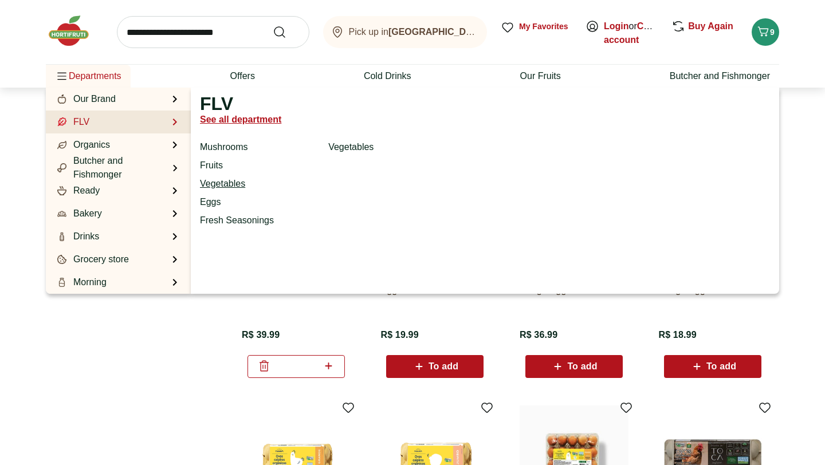
click at [211, 190] on link "Vegetables" at bounding box center [222, 184] width 45 height 14
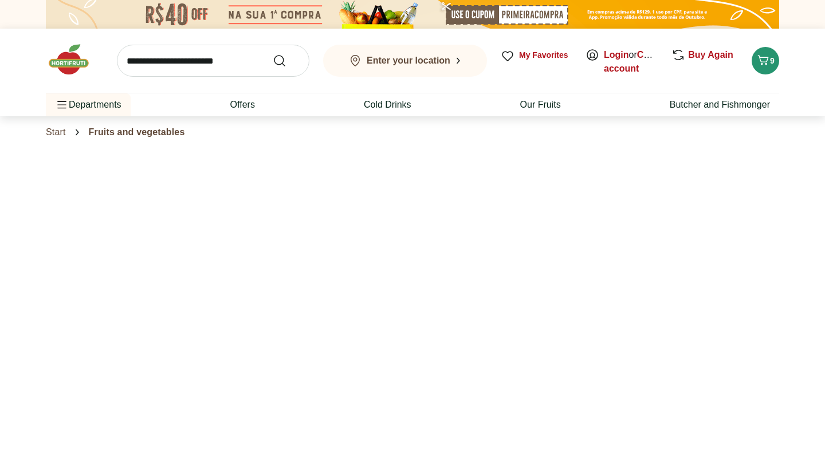
select select "**********"
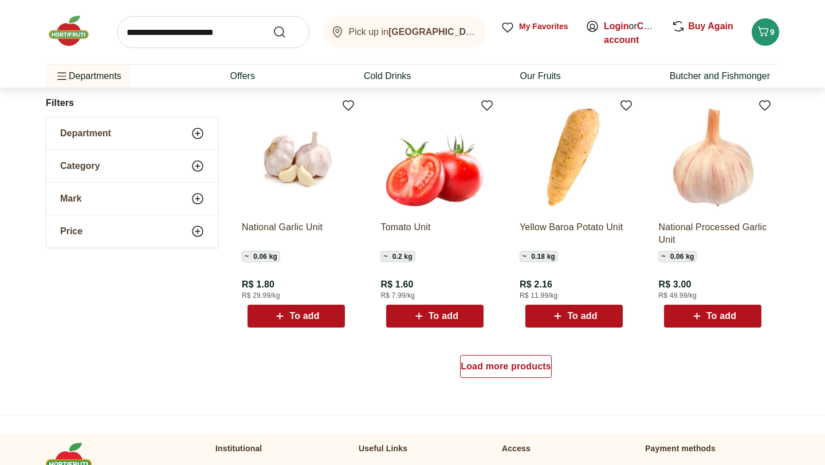
scroll to position [600, 0]
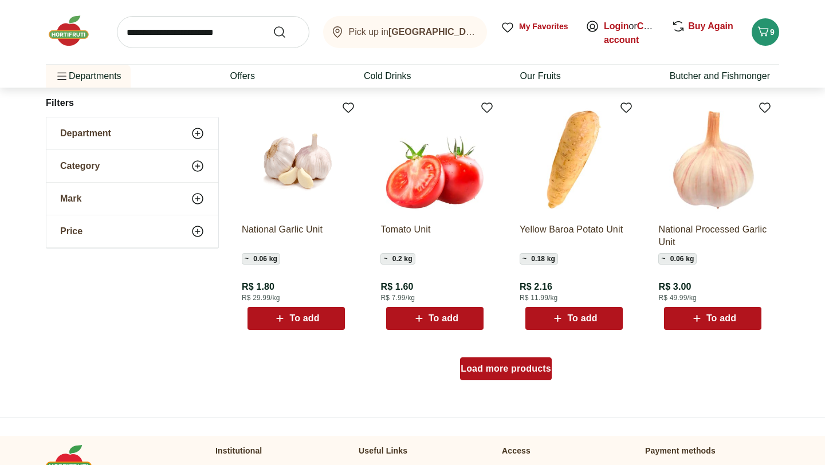
click at [505, 364] on font "Load more products" at bounding box center [506, 369] width 91 height 10
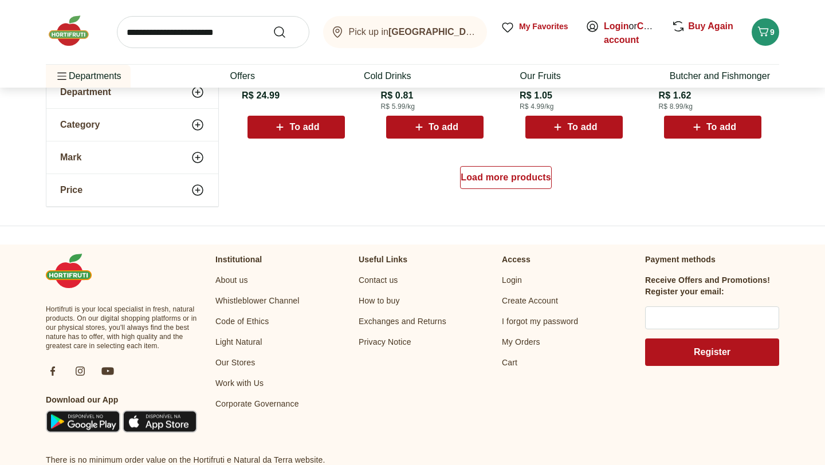
scroll to position [1471, 0]
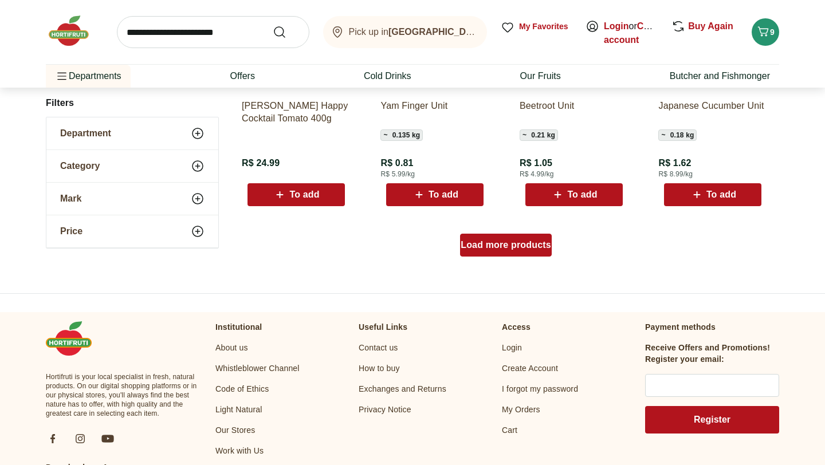
click at [509, 242] on font "Load more products" at bounding box center [506, 245] width 91 height 10
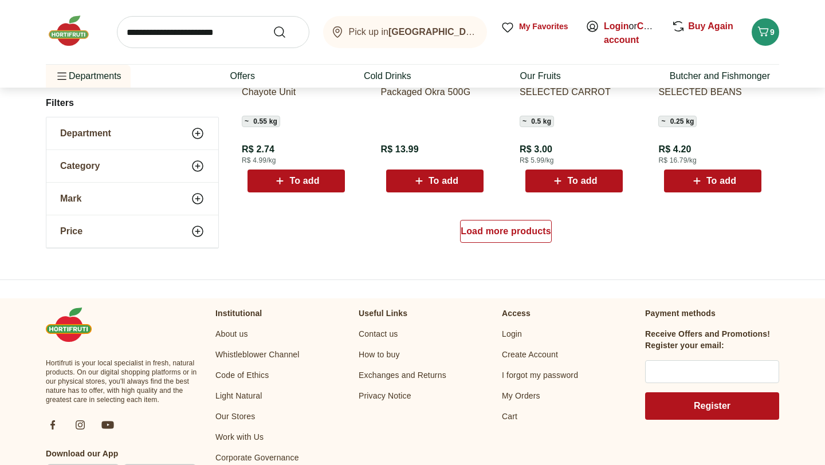
scroll to position [2228, 0]
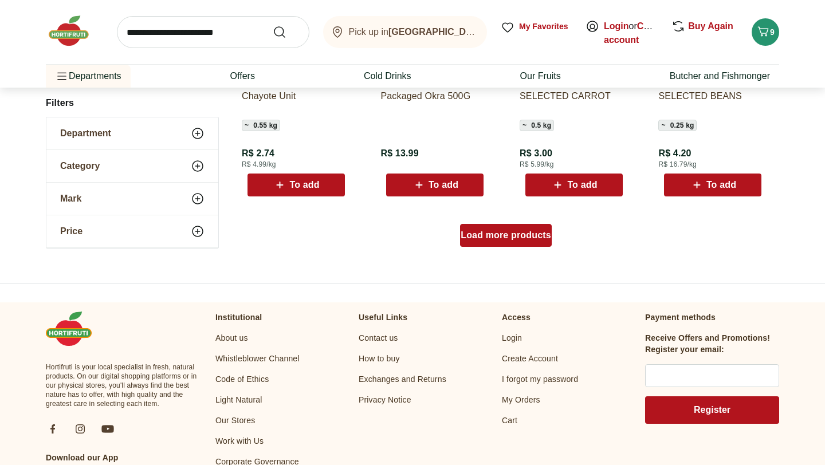
click at [505, 241] on div "Load more products" at bounding box center [506, 235] width 92 height 23
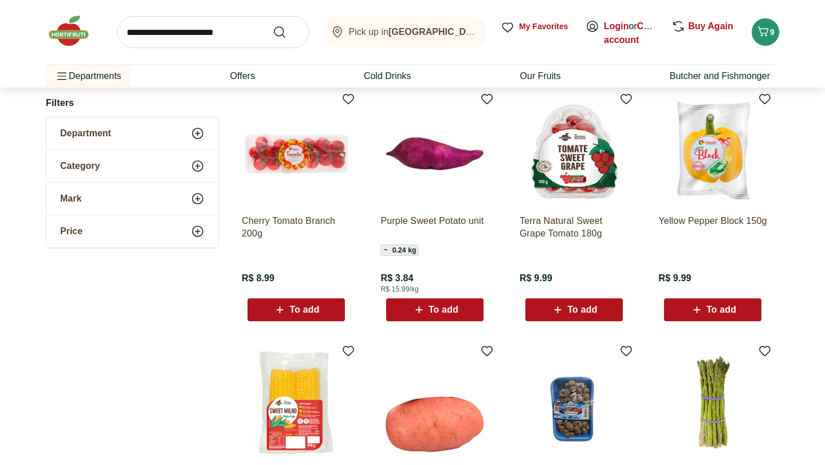
scroll to position [2600, 0]
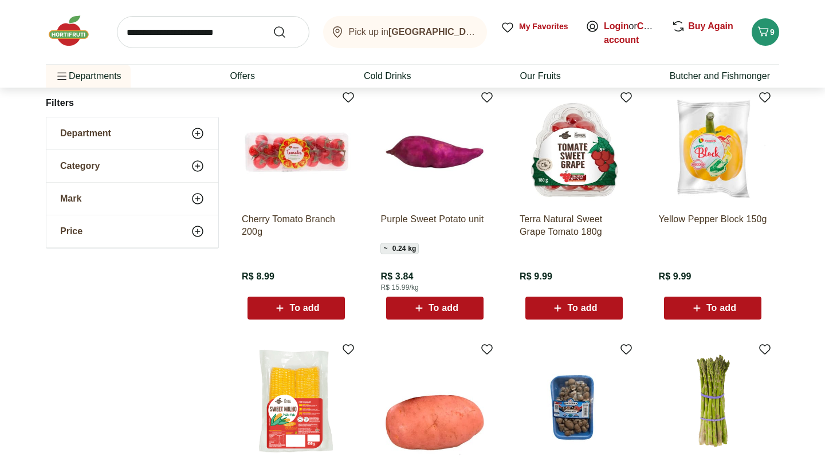
click at [437, 312] on font "To add" at bounding box center [444, 308] width 30 height 10
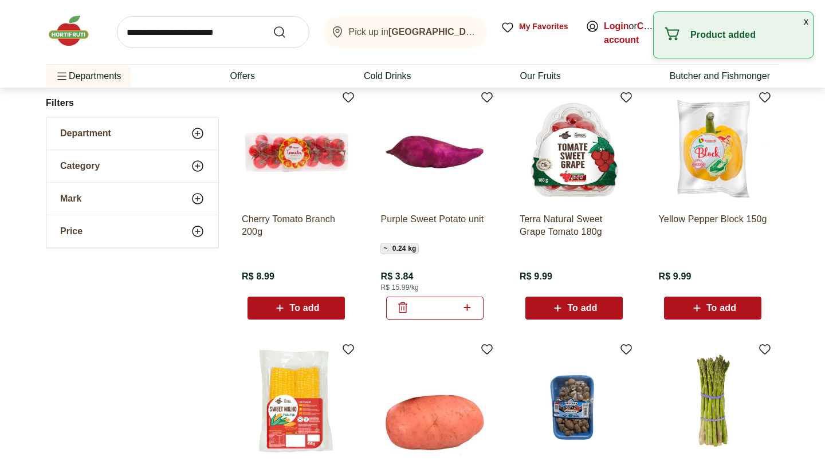
click at [467, 308] on icon at bounding box center [466, 307] width 7 height 7
type input "*"
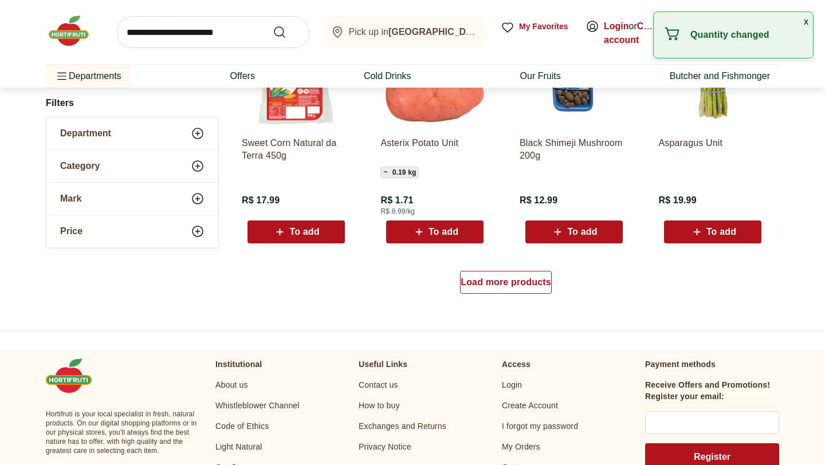
scroll to position [2922, 0]
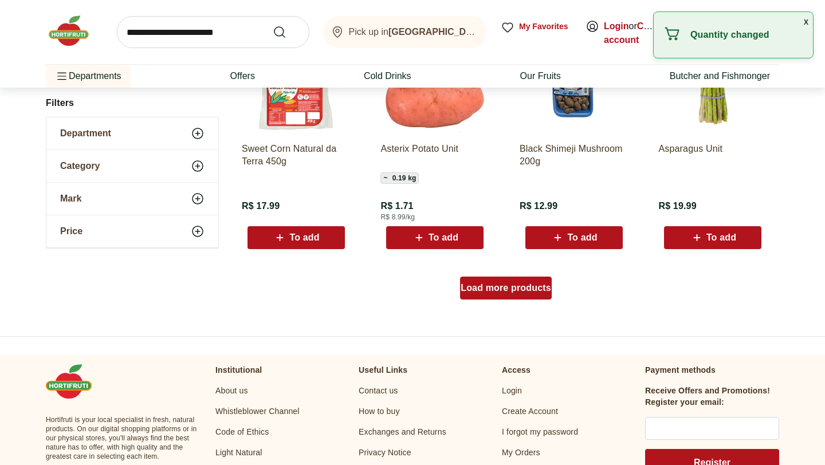
click at [501, 288] on font "Load more products" at bounding box center [506, 288] width 91 height 10
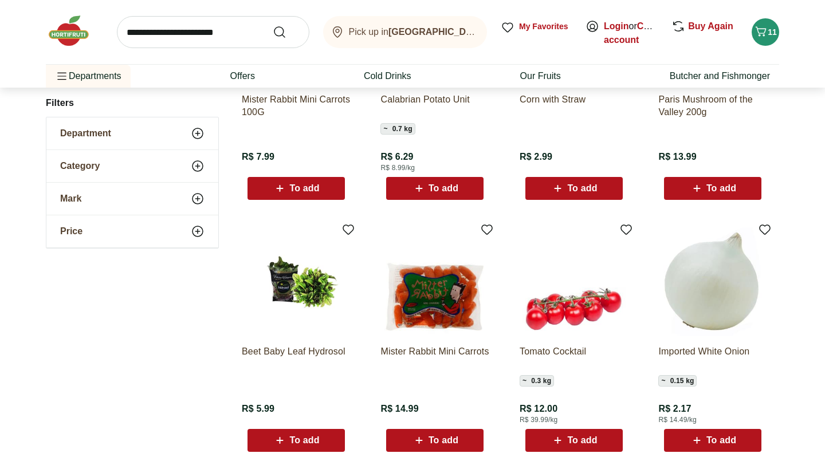
scroll to position [3512, 0]
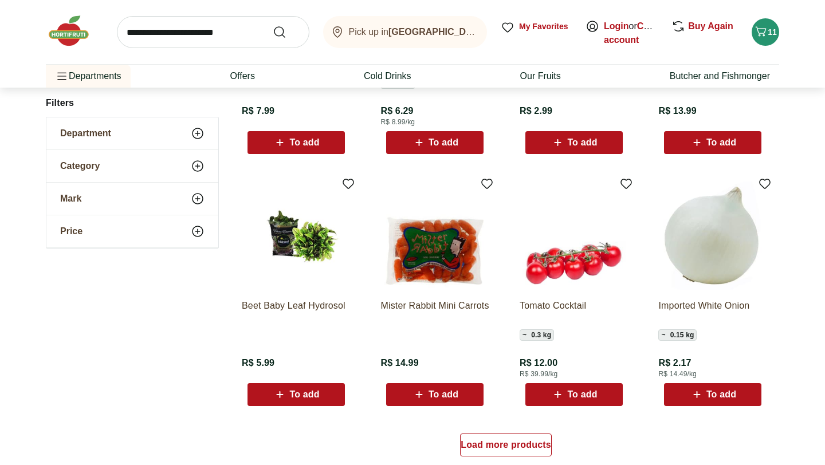
click at [701, 400] on icon at bounding box center [697, 395] width 14 height 14
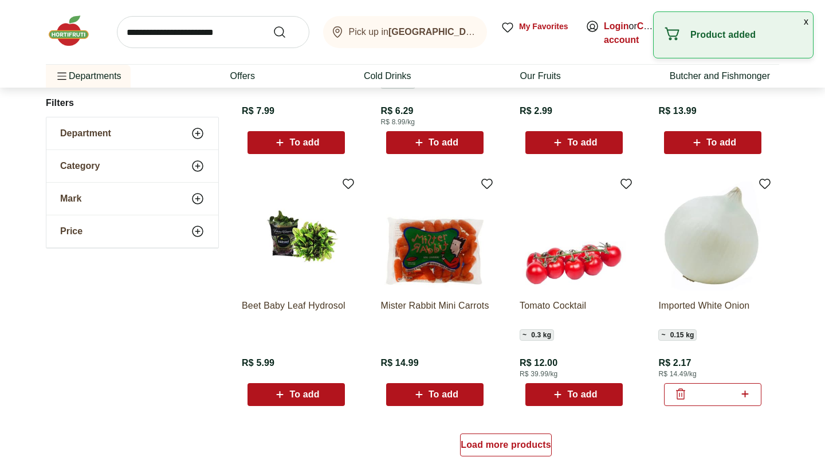
click at [745, 398] on icon at bounding box center [745, 394] width 14 height 14
type input "*"
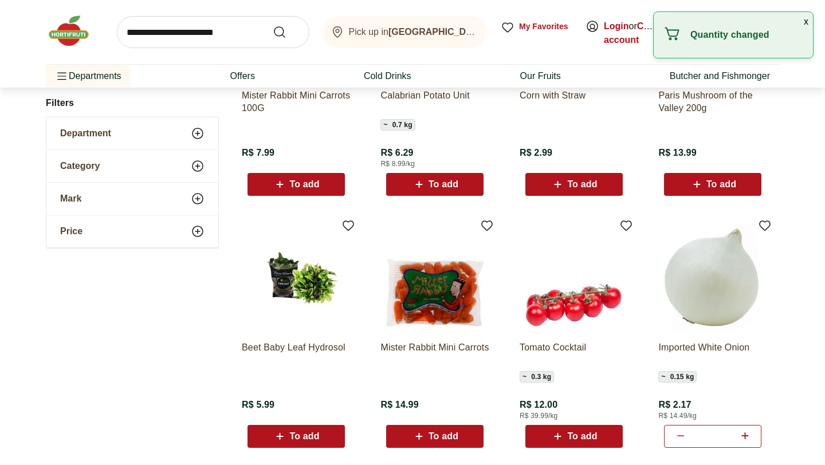
scroll to position [3394, 0]
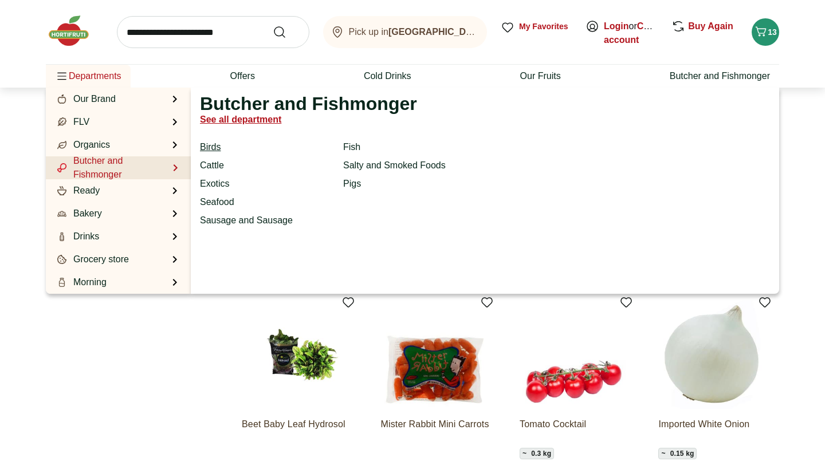
click at [210, 150] on font "Birds" at bounding box center [210, 147] width 21 height 10
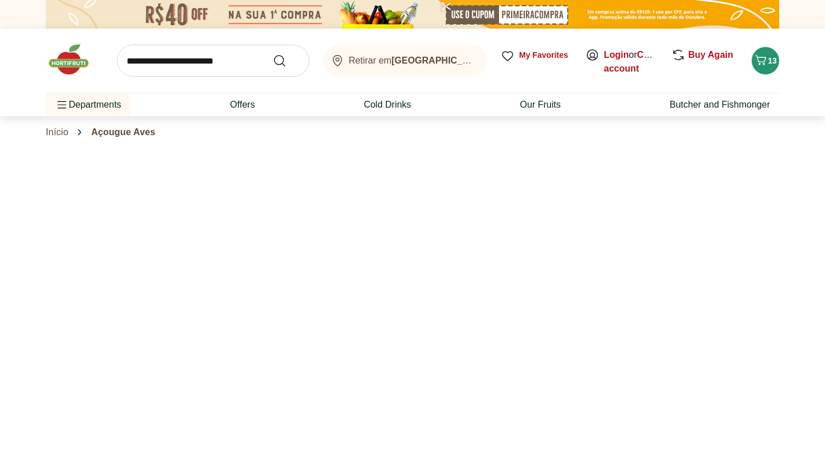
select select "**********"
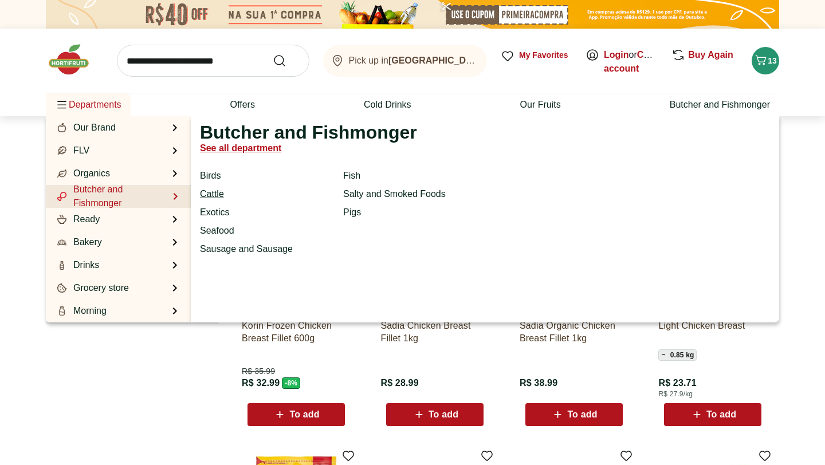
click at [210, 197] on font "Cattle" at bounding box center [212, 194] width 24 height 10
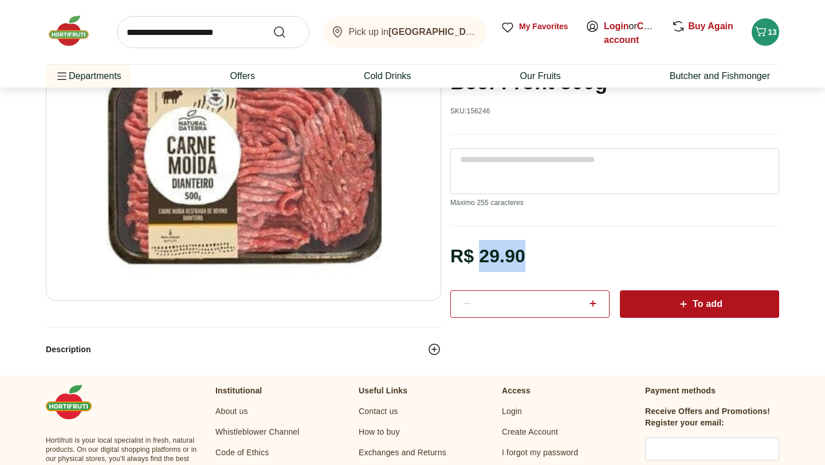
drag, startPoint x: 477, startPoint y: 251, endPoint x: 570, endPoint y: 259, distance: 93.1
click at [570, 259] on div "R$ 29.90 * To add" at bounding box center [614, 279] width 329 height 78
copy div "29.90"
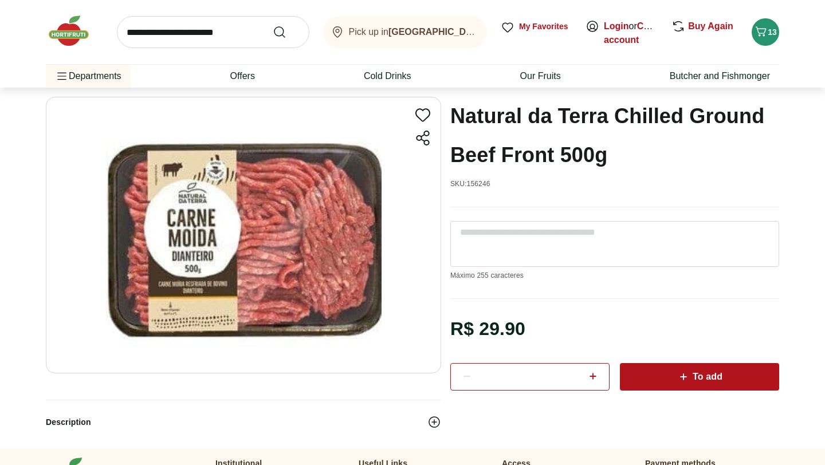
scroll to position [49, 0]
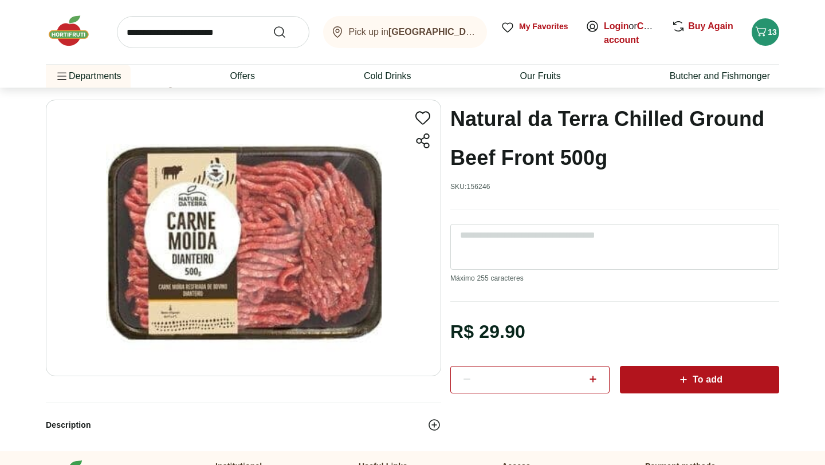
click at [649, 379] on div "To add" at bounding box center [699, 380] width 141 height 21
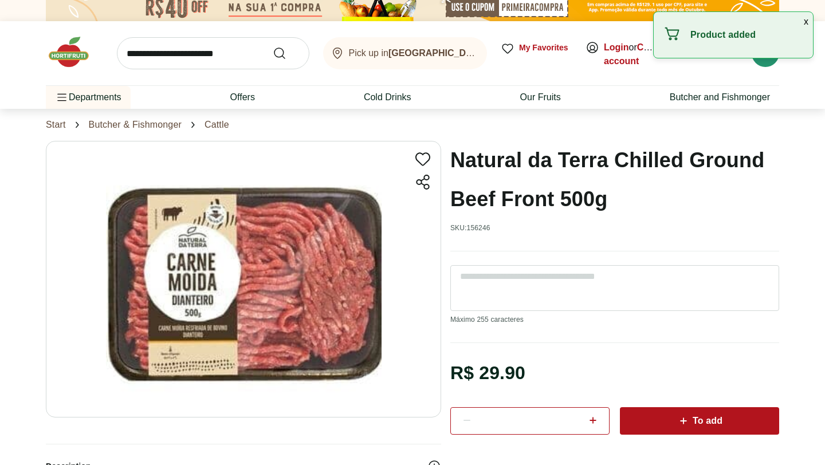
scroll to position [0, 0]
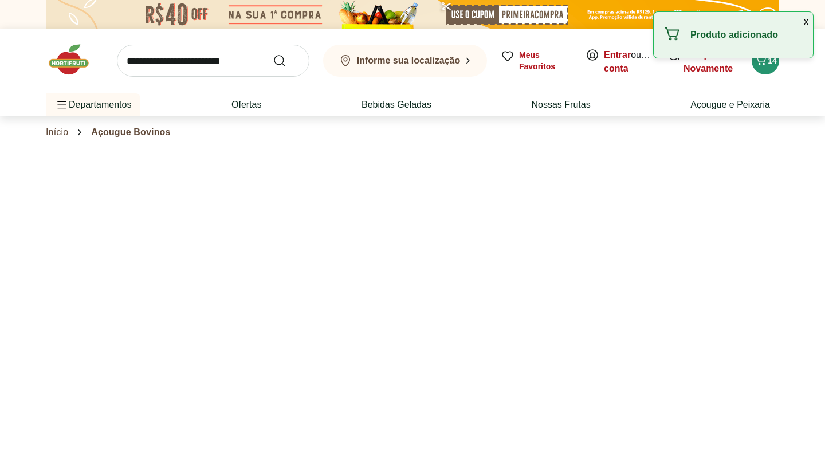
scroll to position [251, 0]
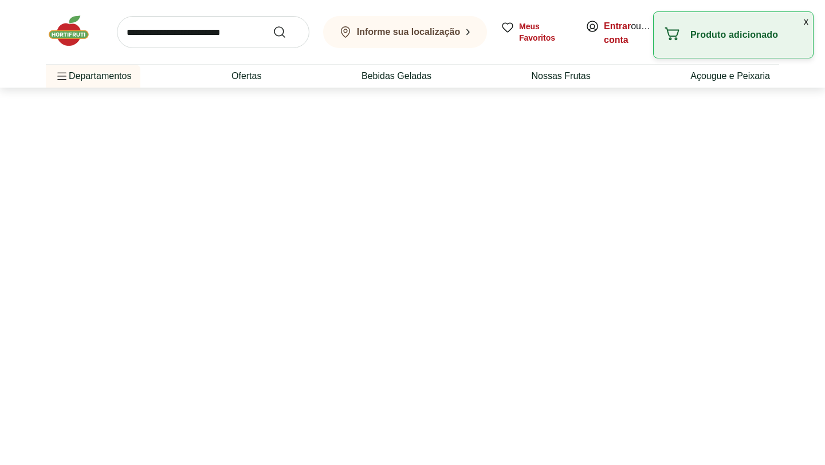
select select "**********"
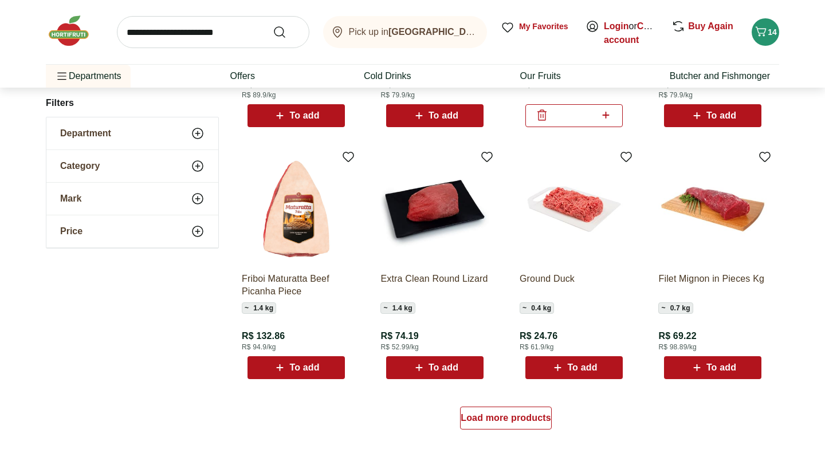
scroll to position [560, 0]
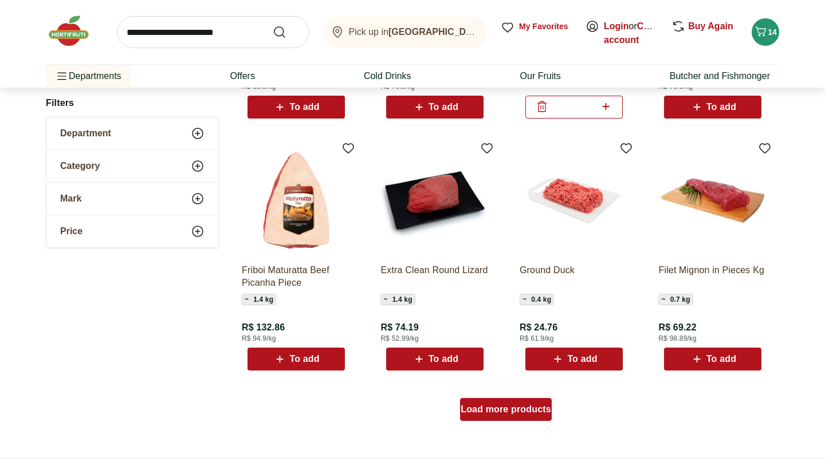
click at [496, 418] on div "Load more products" at bounding box center [506, 409] width 92 height 23
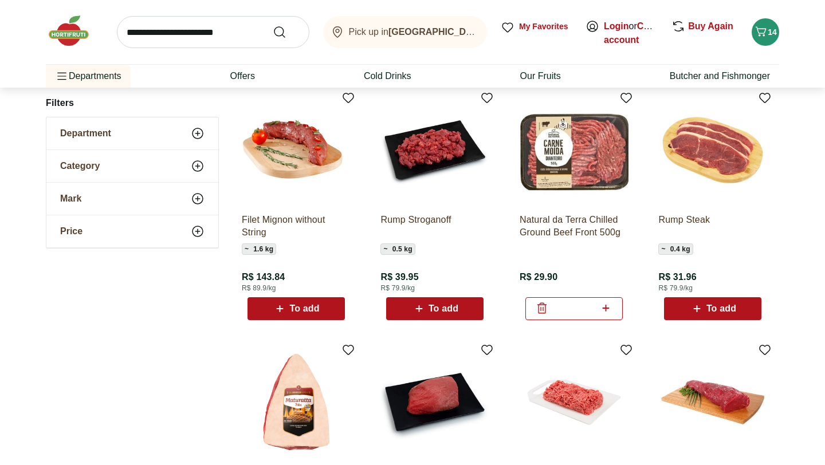
scroll to position [13, 0]
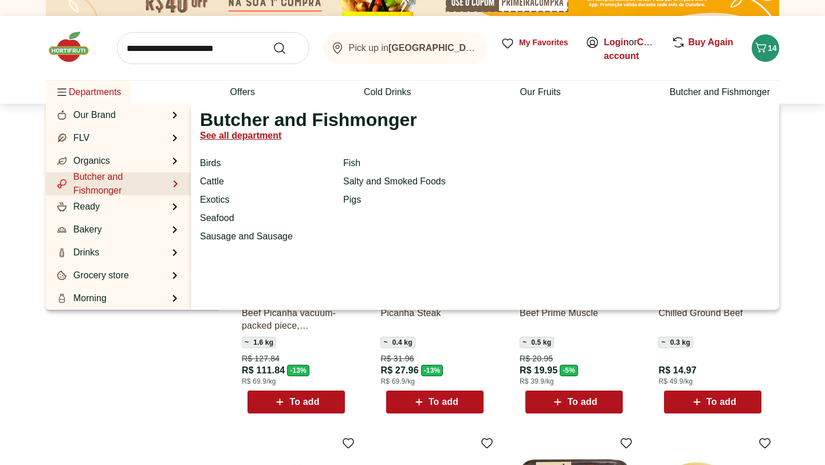
click at [213, 155] on div "Butcher and Fishmonger See all department Birds Cattle Exotics Seafood Sausage …" at bounding box center [308, 207] width 217 height 188
click at [212, 160] on font "Birds" at bounding box center [210, 163] width 21 height 10
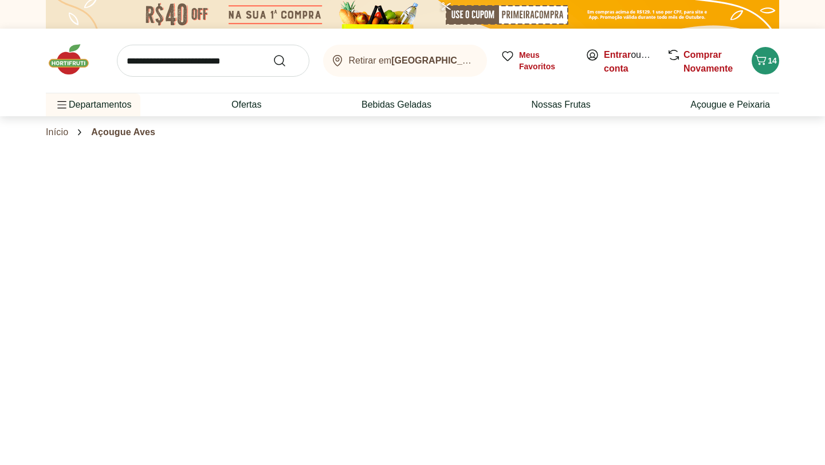
select select "**********"
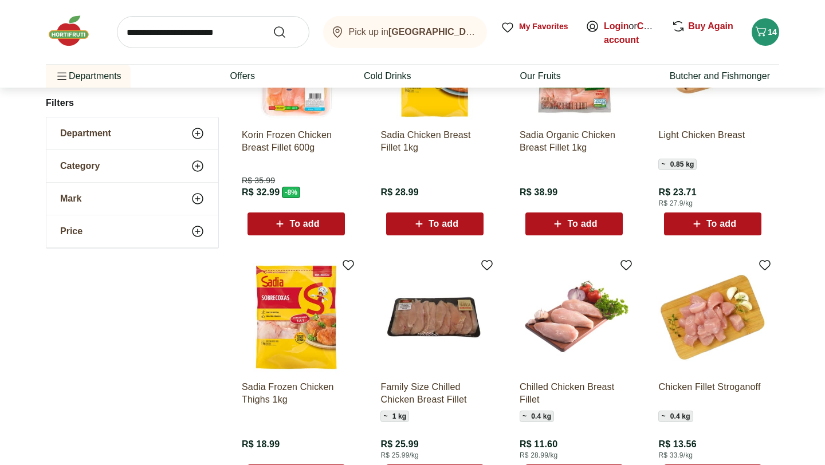
scroll to position [108, 0]
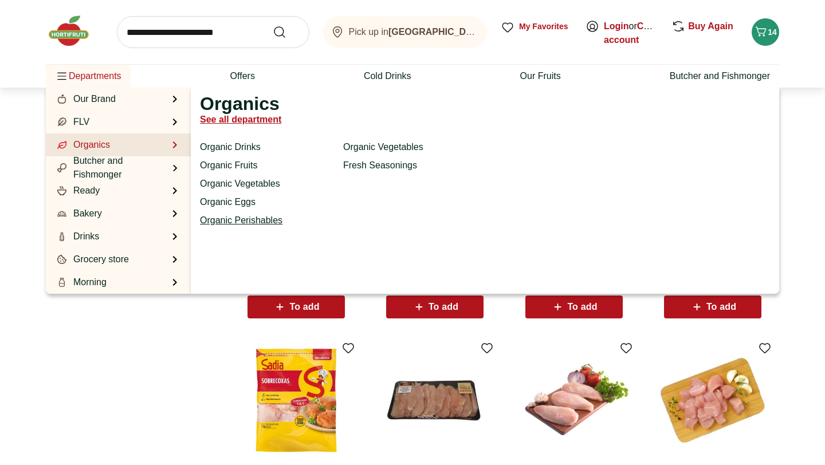
click at [256, 219] on font "Organic Perishables" at bounding box center [241, 220] width 82 height 10
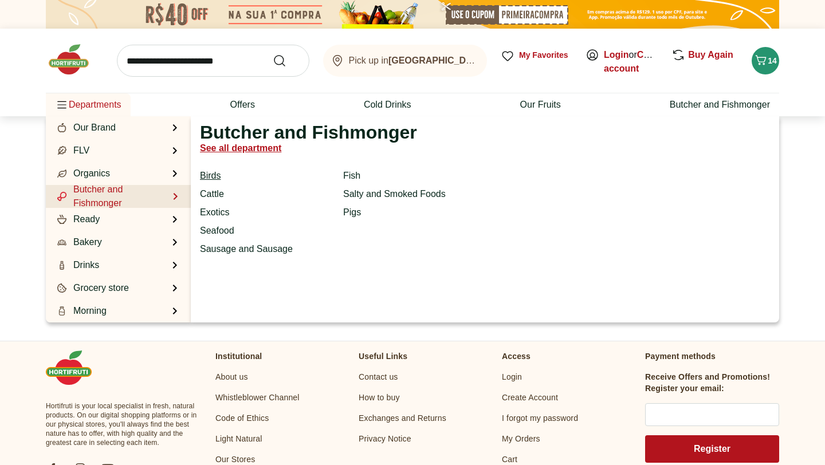
click at [213, 171] on font "Birds" at bounding box center [210, 176] width 21 height 10
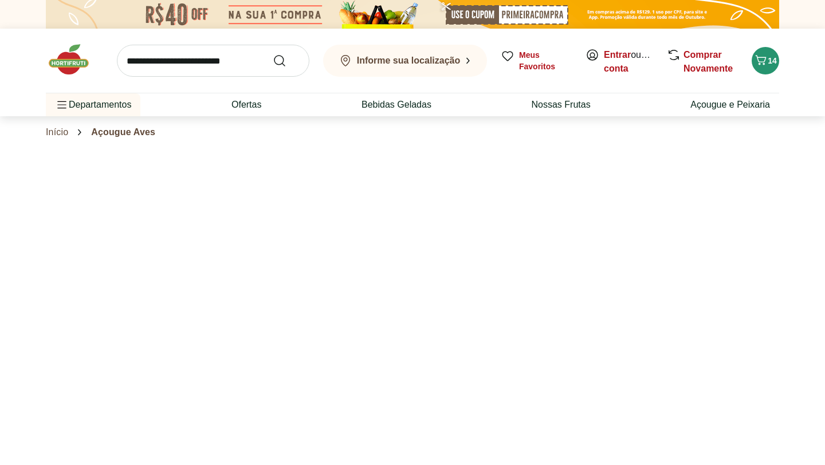
select select "**********"
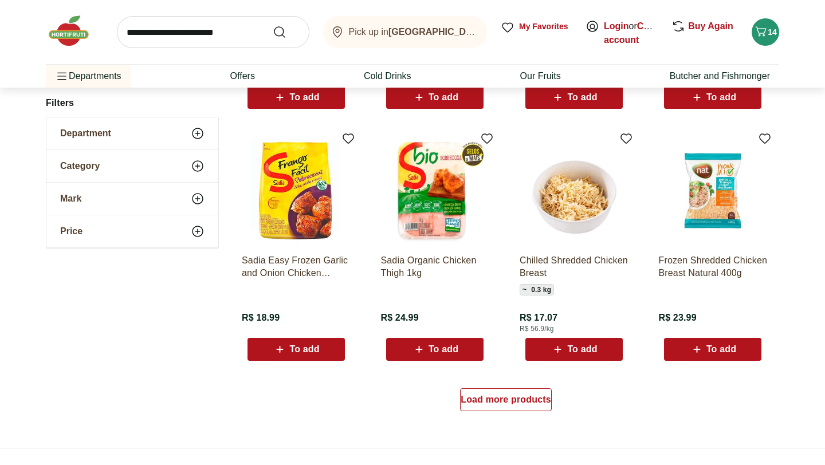
scroll to position [654, 0]
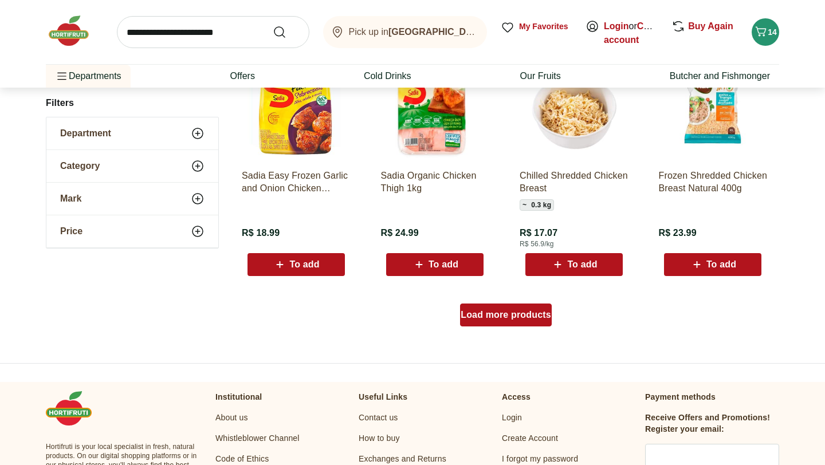
click at [507, 316] on font "Load more products" at bounding box center [506, 315] width 91 height 10
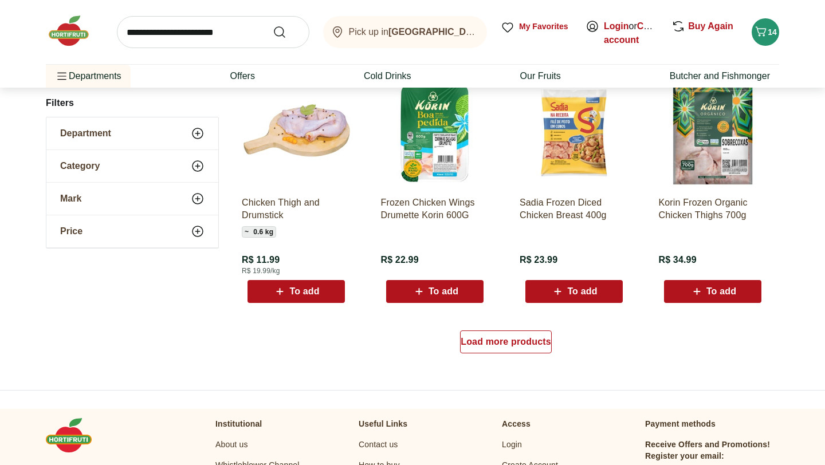
scroll to position [1371, 0]
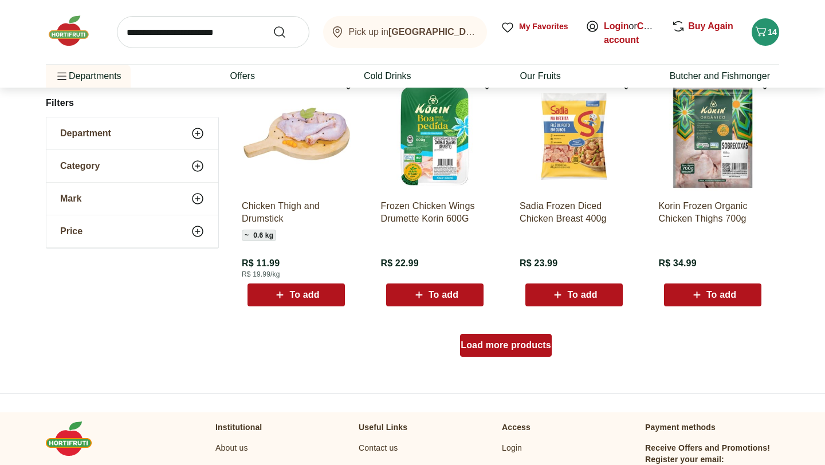
click at [499, 347] on font "Load more products" at bounding box center [506, 345] width 91 height 10
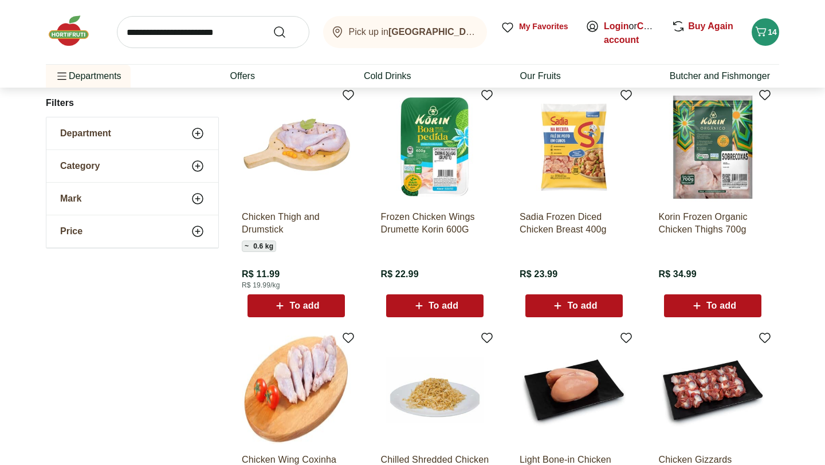
scroll to position [1362, 0]
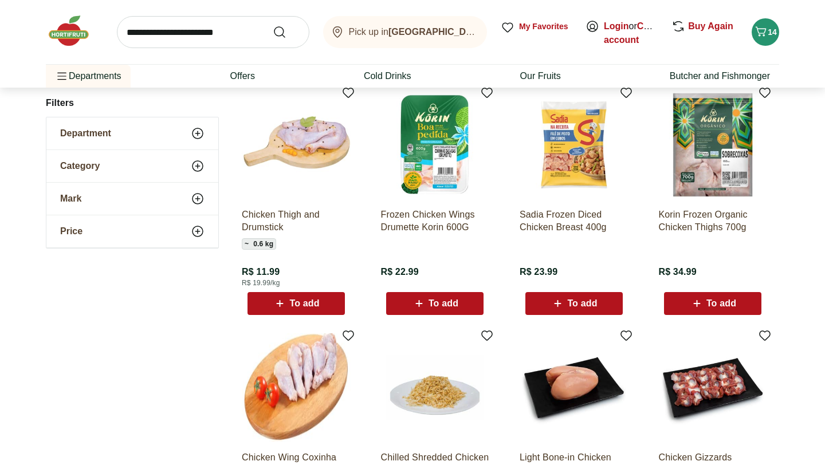
click at [293, 305] on font "To add" at bounding box center [304, 303] width 30 height 10
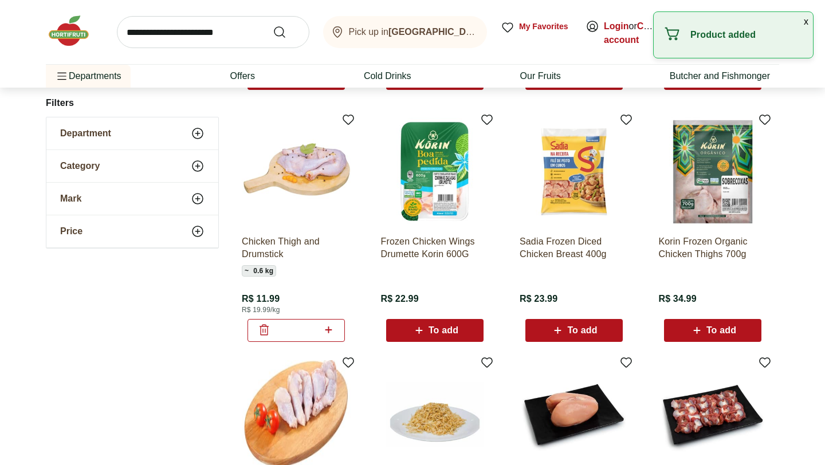
scroll to position [1303, 0]
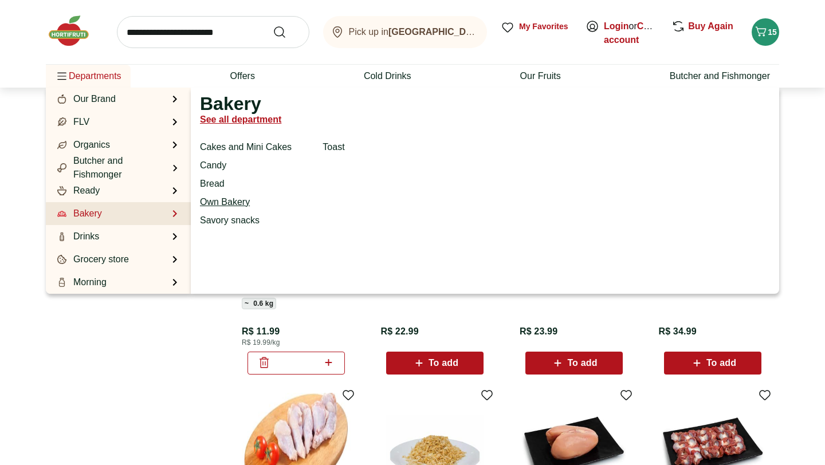
click at [219, 202] on font "Own Bakery" at bounding box center [225, 202] width 50 height 10
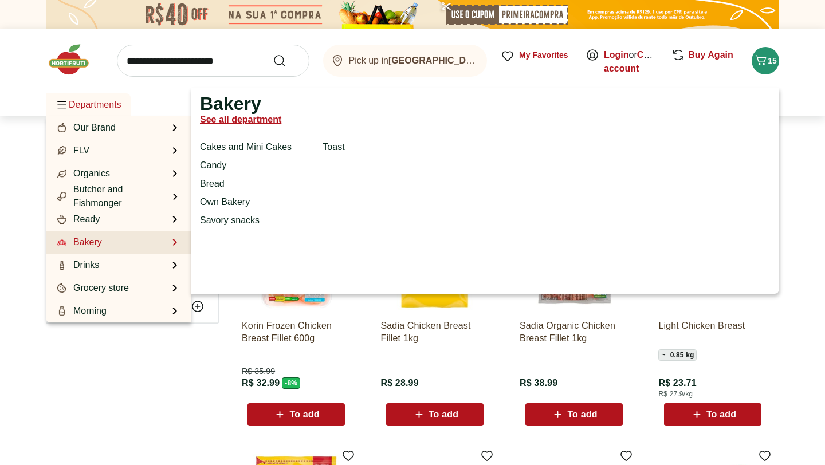
select select "**********"
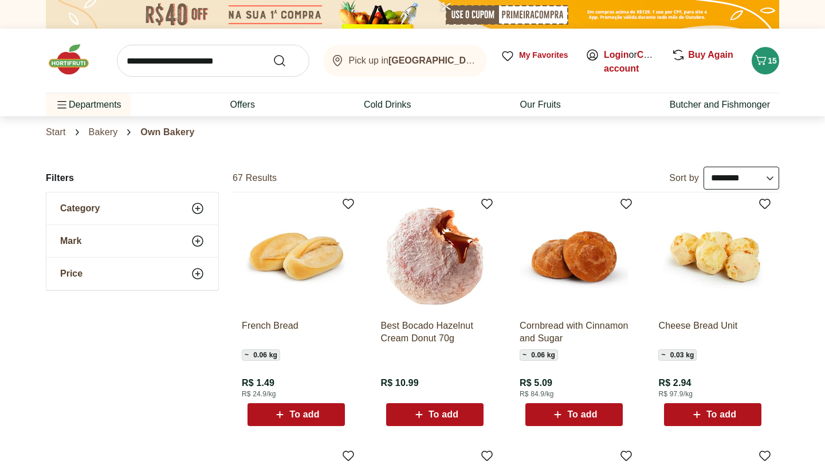
click at [108, 133] on font "Bakery" at bounding box center [103, 132] width 29 height 10
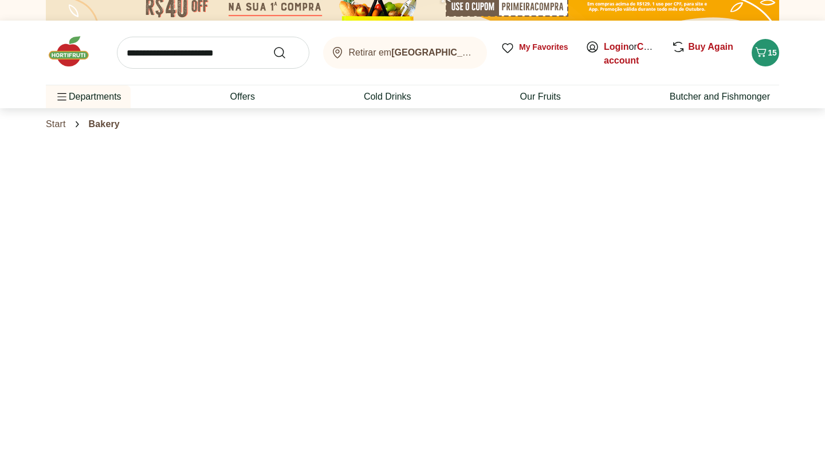
select select "**********"
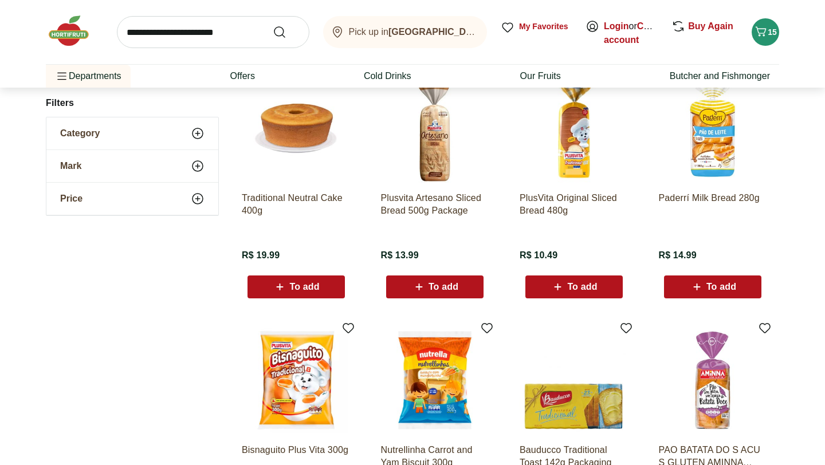
scroll to position [376, 0]
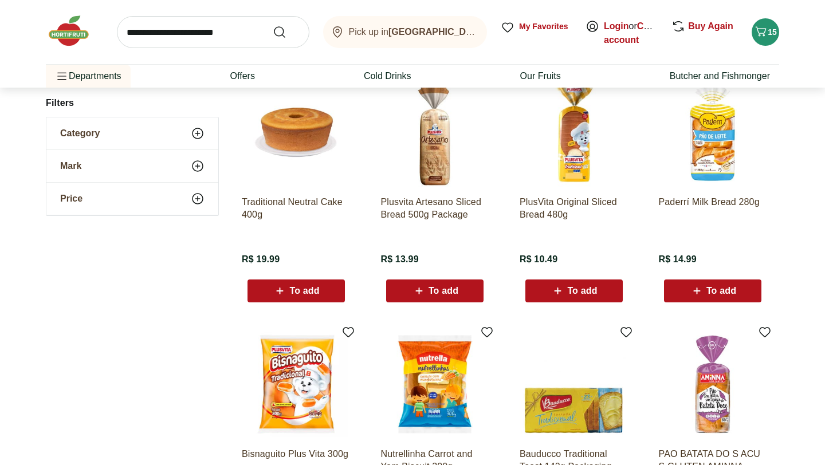
click at [418, 291] on icon at bounding box center [418, 291] width 7 height 7
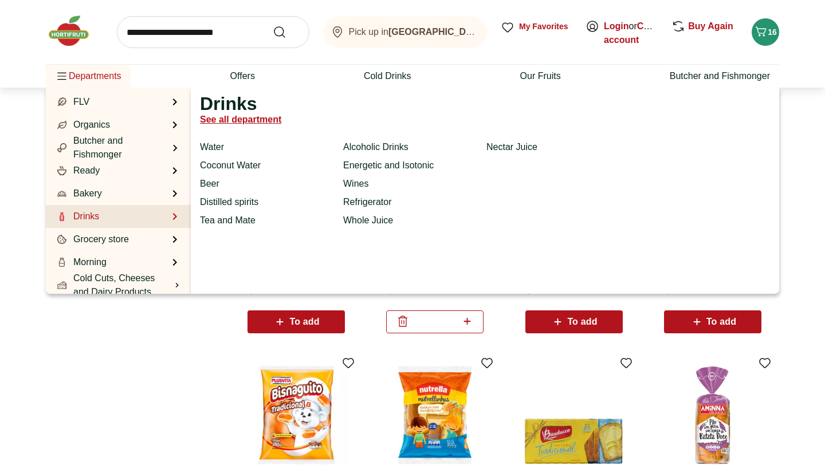
scroll to position [22, 0]
click at [214, 146] on font "Water" at bounding box center [212, 147] width 24 height 10
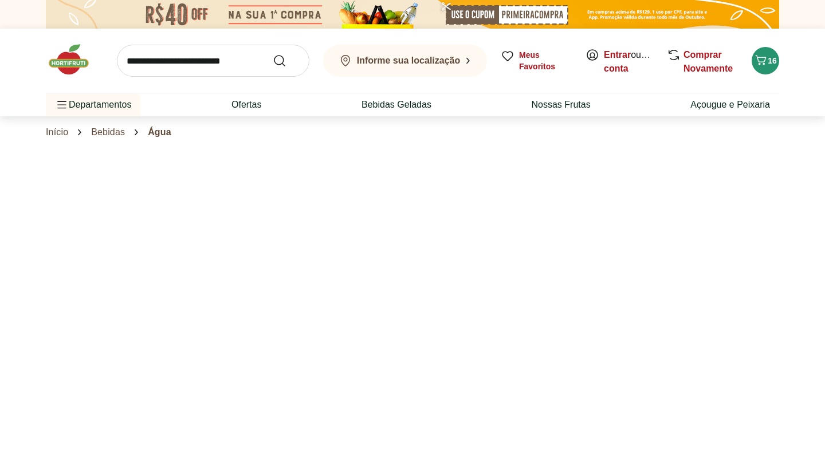
select select "**********"
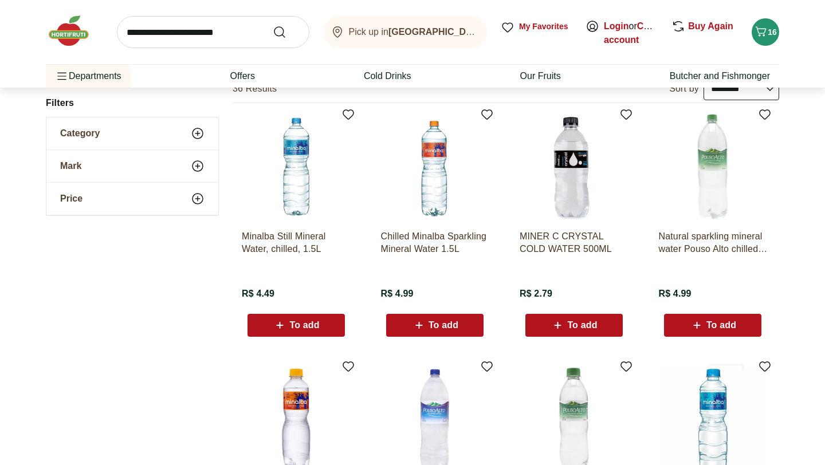
scroll to position [91, 0]
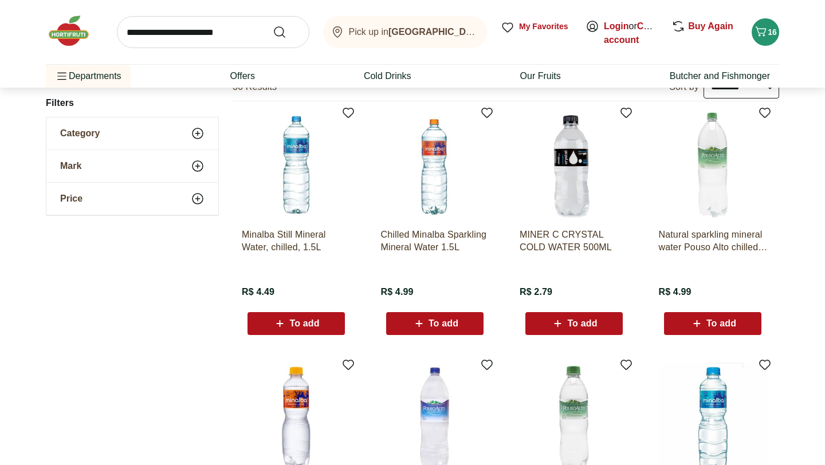
click at [292, 331] on div "To add" at bounding box center [296, 323] width 79 height 21
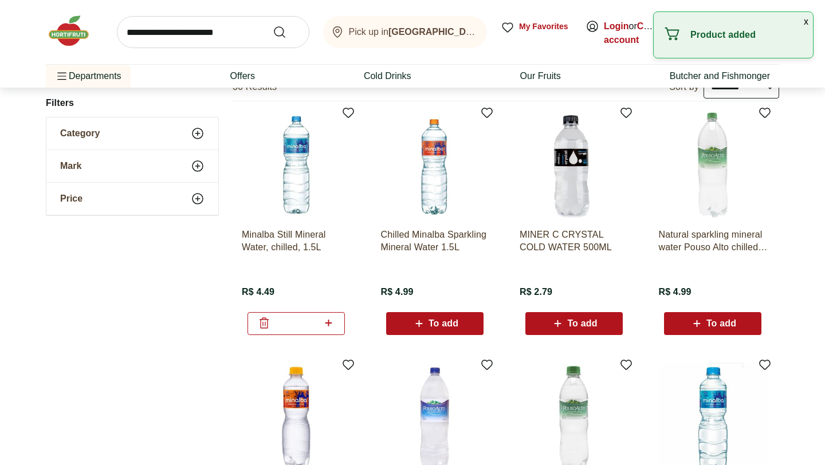
click at [335, 329] on icon at bounding box center [328, 323] width 14 height 14
type input "*"
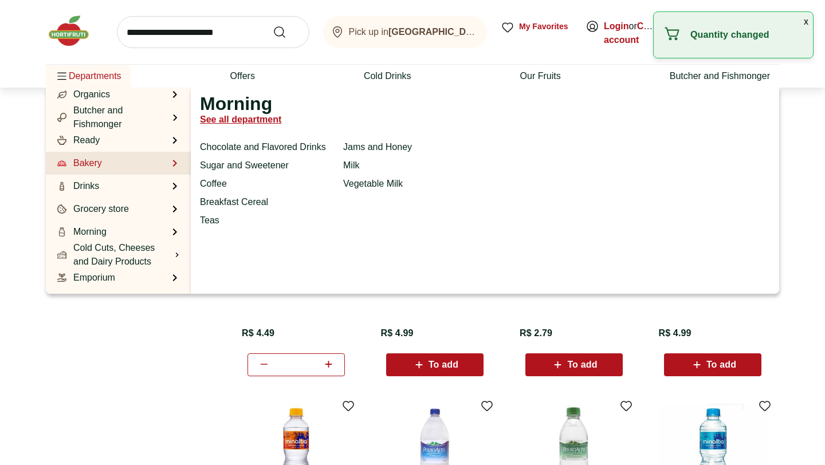
scroll to position [65, 0]
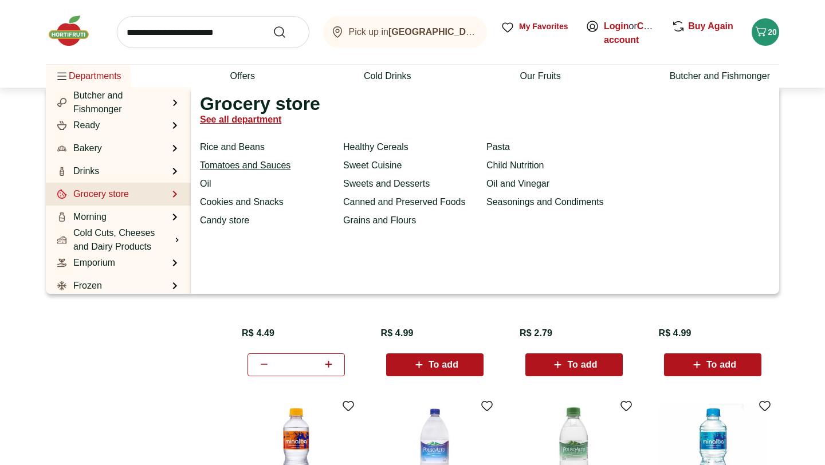
click at [217, 166] on font "Tomatoes and Sauces" at bounding box center [245, 165] width 91 height 10
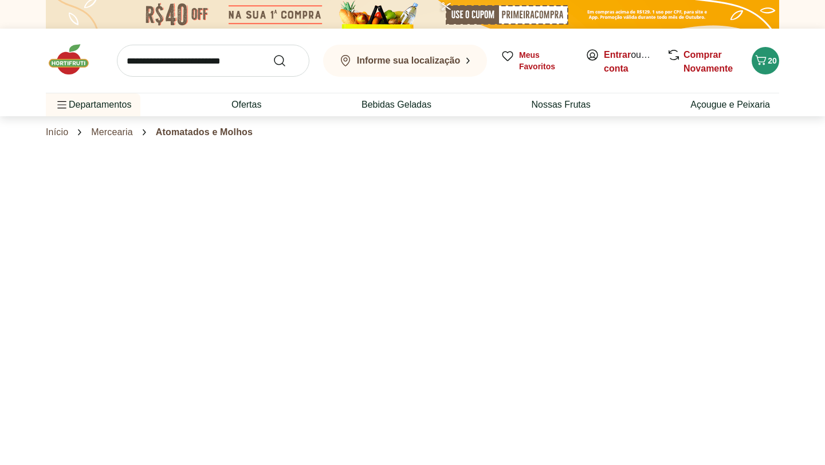
select select "**********"
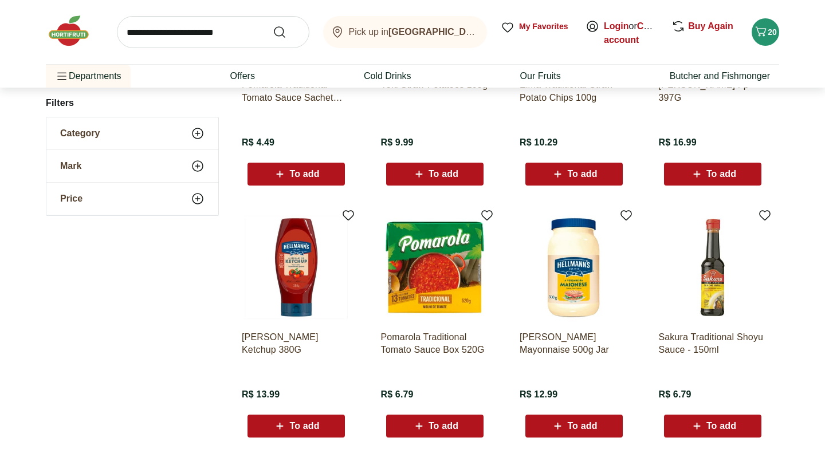
scroll to position [510, 0]
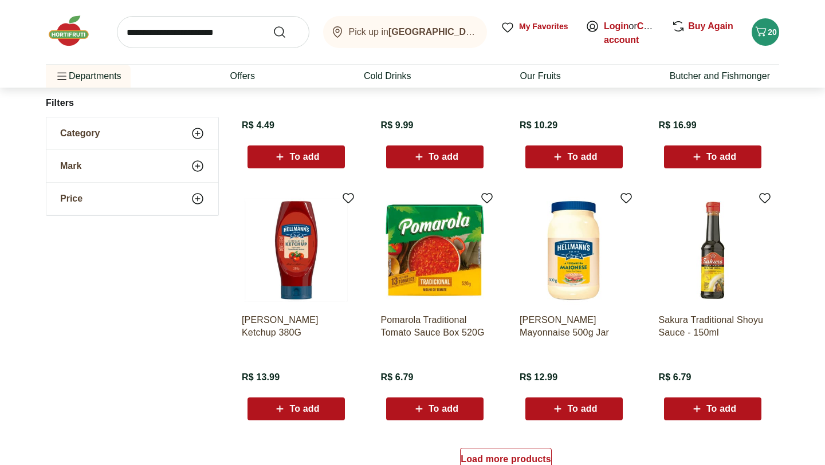
click at [301, 404] on font "To add" at bounding box center [304, 409] width 30 height 10
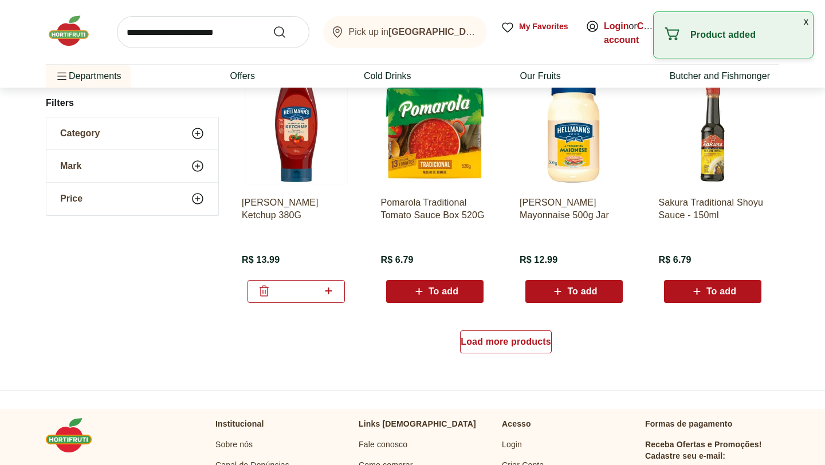
scroll to position [764, 0]
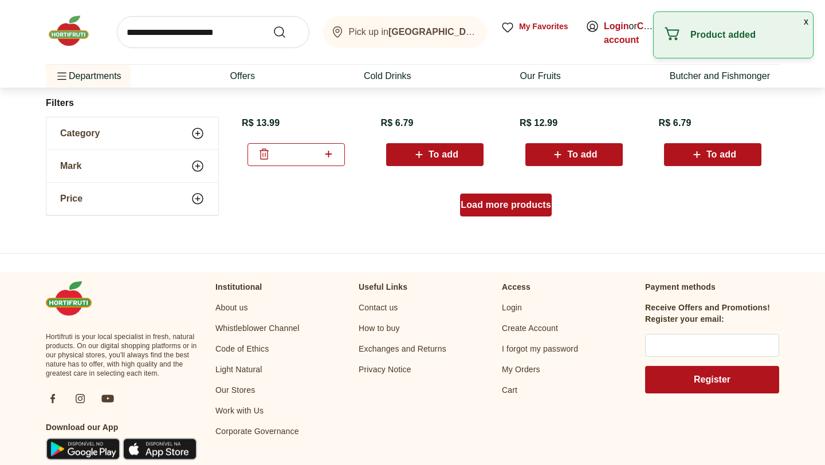
click at [504, 216] on div "Load more products" at bounding box center [506, 205] width 92 height 23
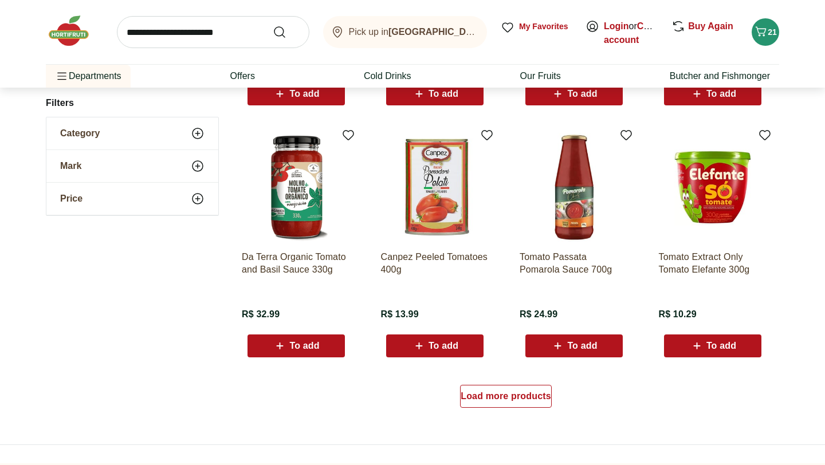
scroll to position [1323, 0]
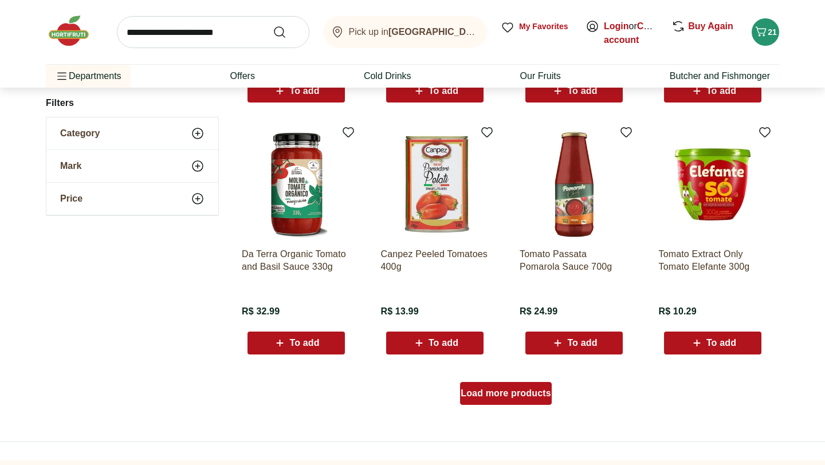
click at [517, 392] on font "Load more products" at bounding box center [506, 393] width 91 height 10
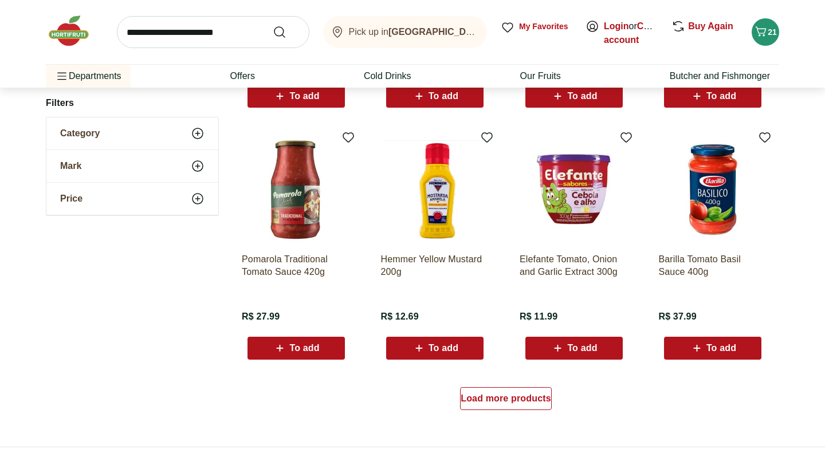
scroll to position [2060, 0]
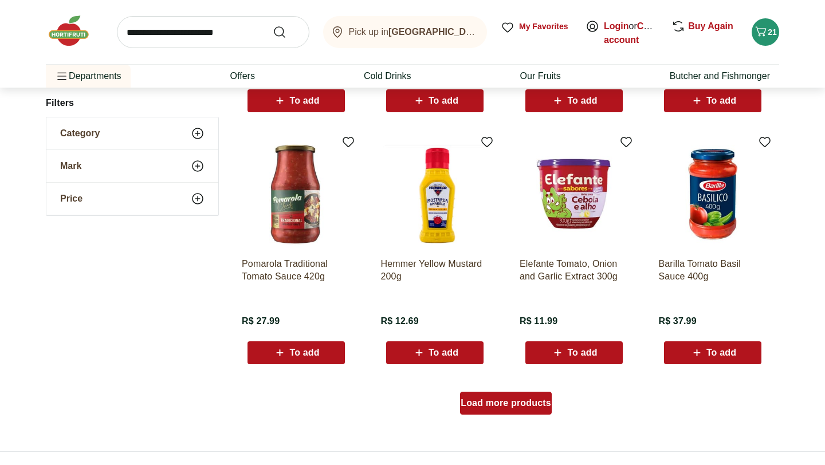
click at [503, 407] on font "Load more products" at bounding box center [506, 403] width 91 height 10
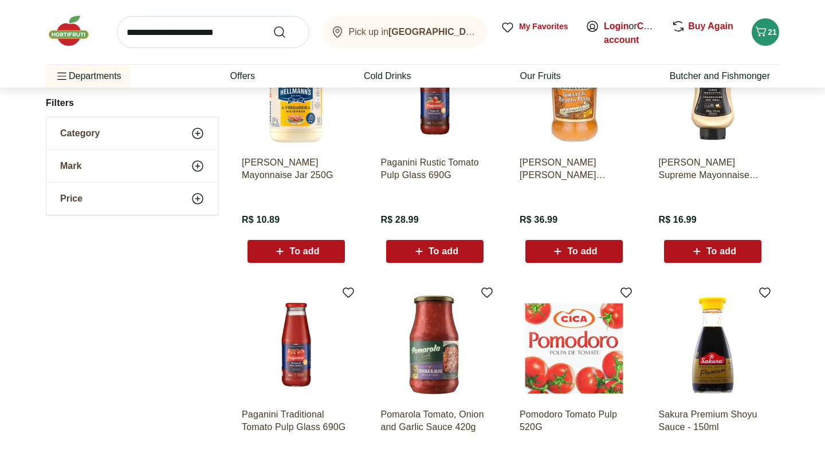
scroll to position [2420, 0]
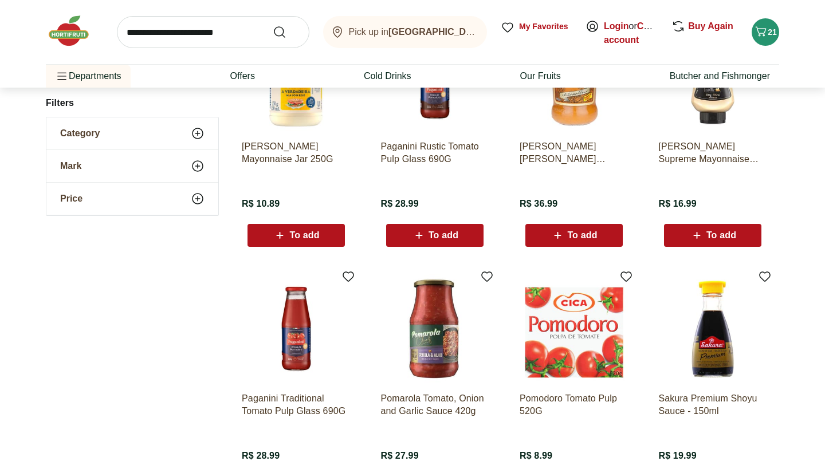
click at [722, 234] on font "To add" at bounding box center [721, 235] width 30 height 10
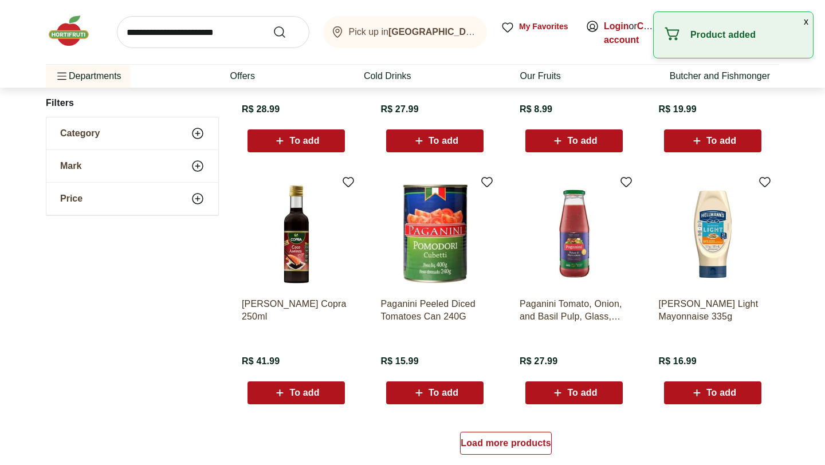
scroll to position [2802, 0]
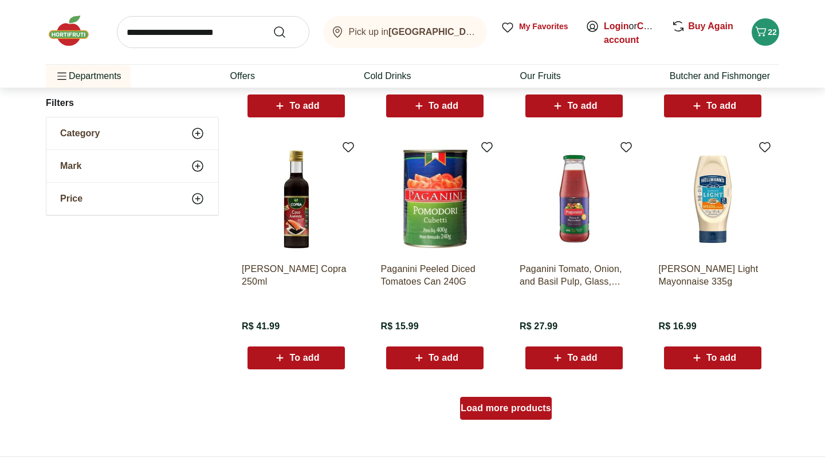
click at [490, 419] on div "Load more products" at bounding box center [506, 408] width 92 height 23
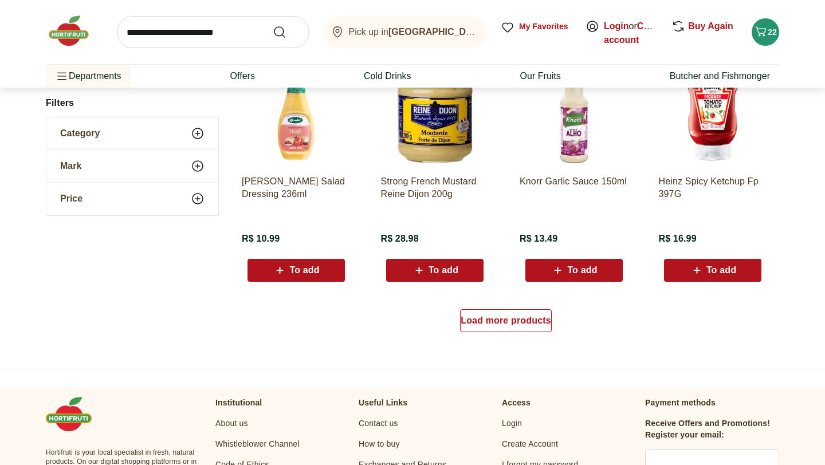
scroll to position [3665, 0]
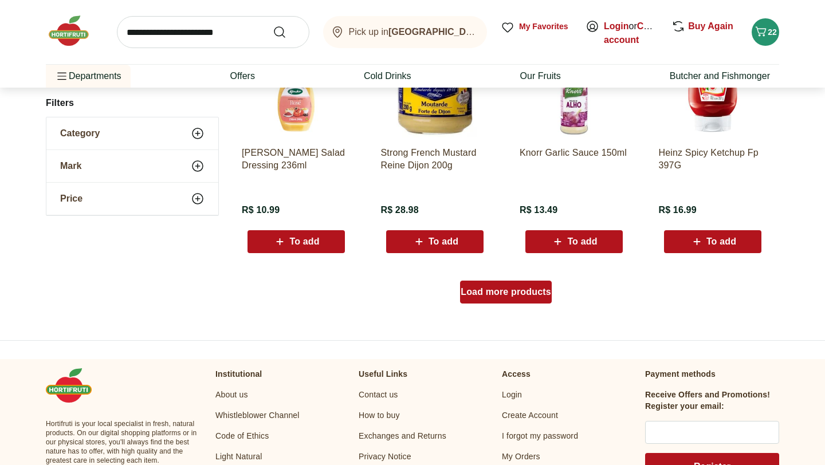
click at [508, 293] on font "Load more products" at bounding box center [506, 292] width 91 height 10
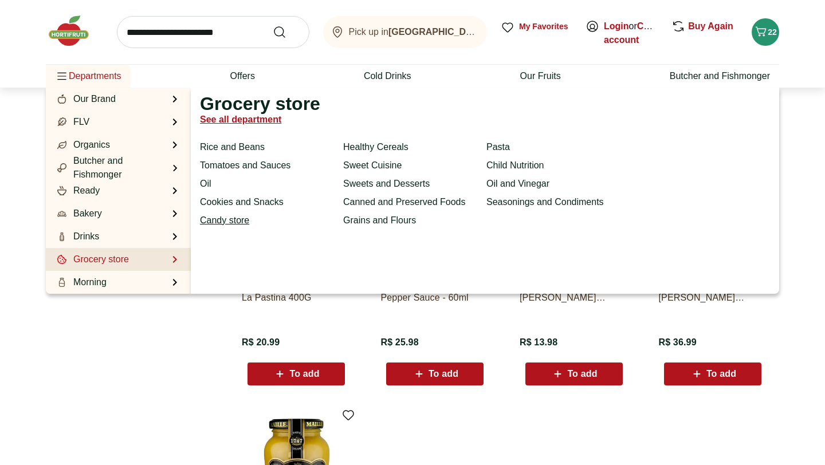
scroll to position [4029, 0]
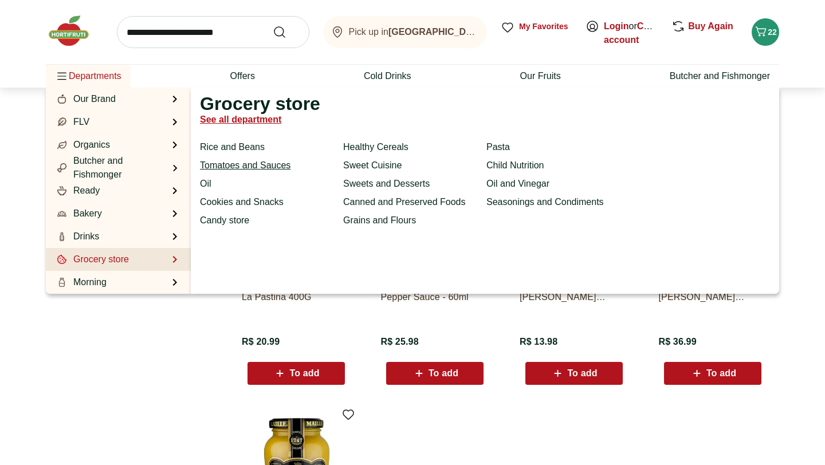
click at [213, 168] on font "Tomatoes and Sauces" at bounding box center [245, 165] width 91 height 10
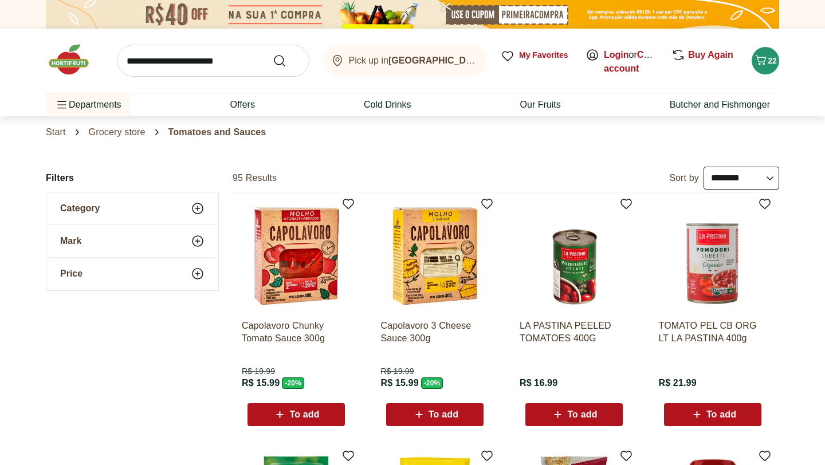
click at [177, 58] on input "search" at bounding box center [213, 61] width 192 height 32
type input "*********"
click at [273, 54] on button "Submit Search" at bounding box center [286, 61] width 27 height 14
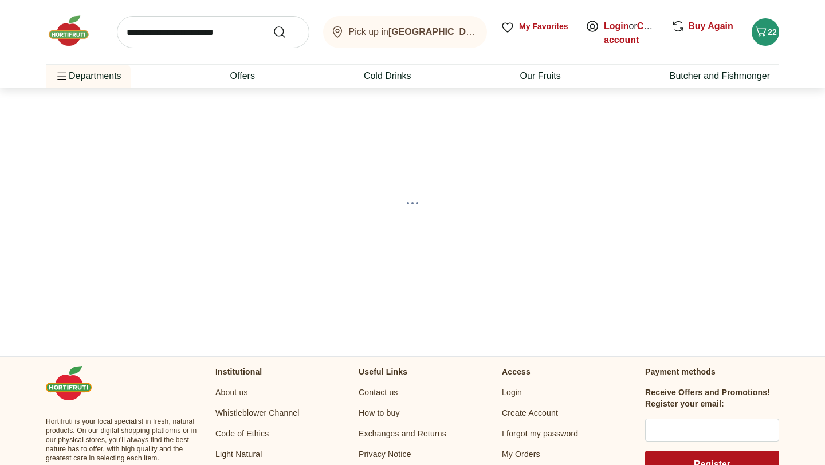
scroll to position [34, 0]
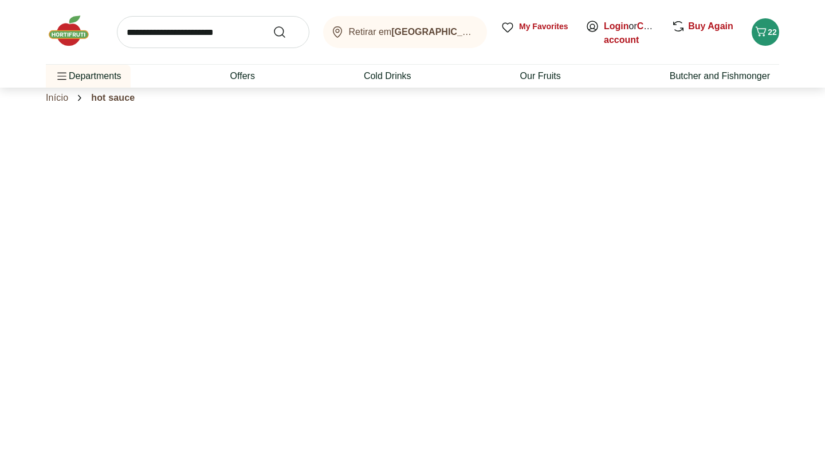
select select "**********"
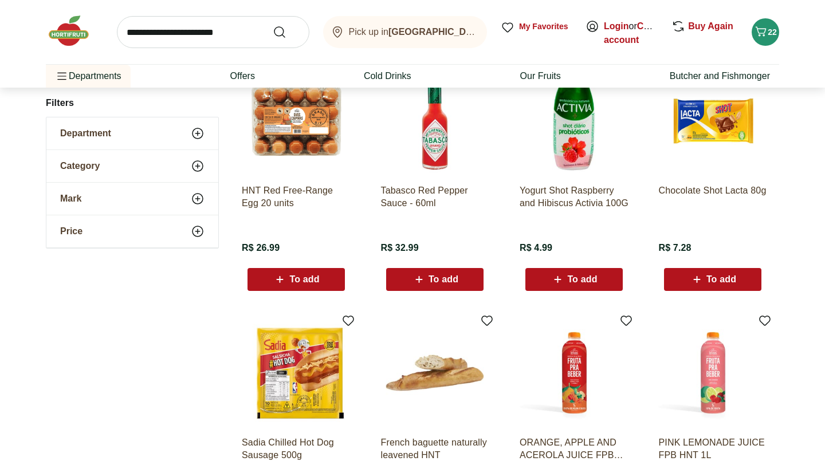
scroll to position [0, 0]
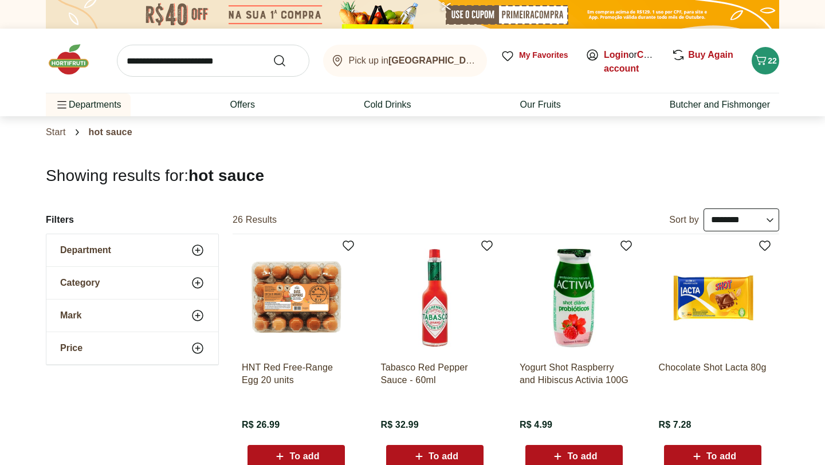
click at [198, 58] on input "search" at bounding box center [213, 61] width 192 height 32
type input "*******"
click at [273, 54] on button "Submit Search" at bounding box center [286, 61] width 27 height 14
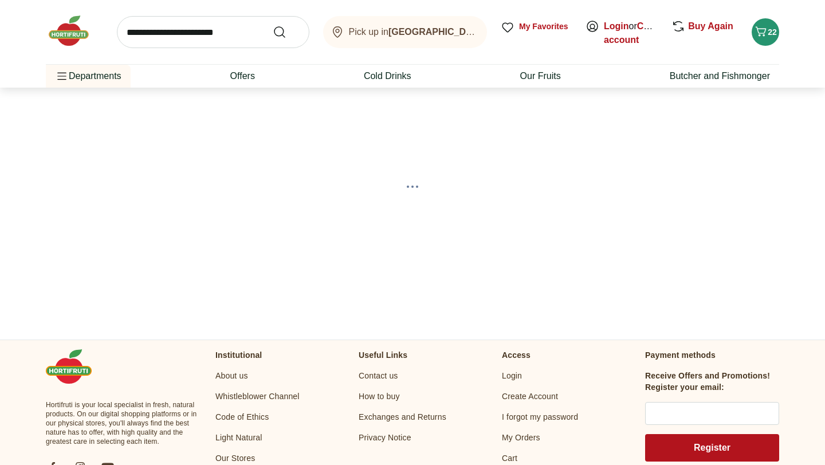
scroll to position [47, 0]
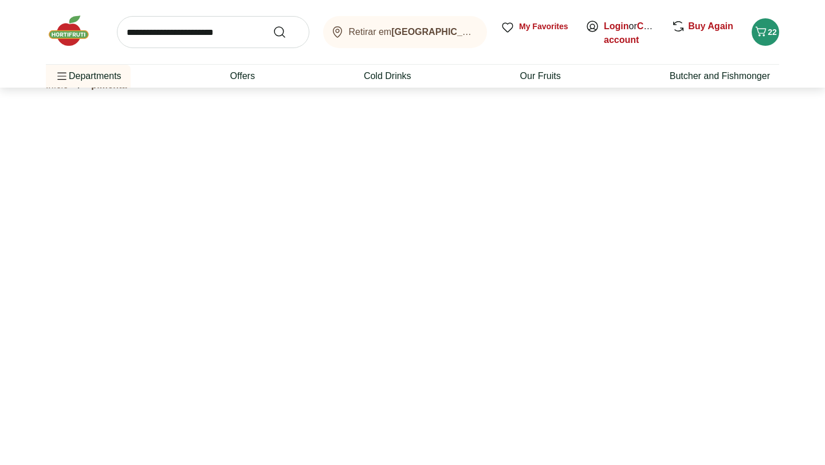
select select "**********"
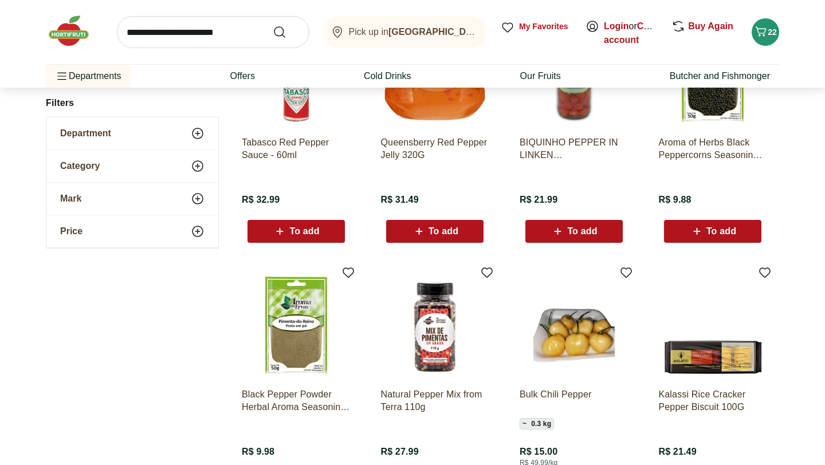
scroll to position [517, 0]
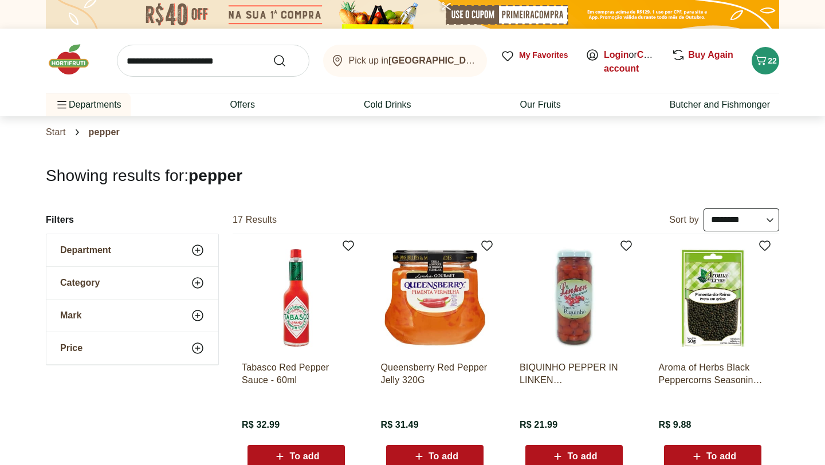
select select "**********"
